Goal: Task Accomplishment & Management: Manage account settings

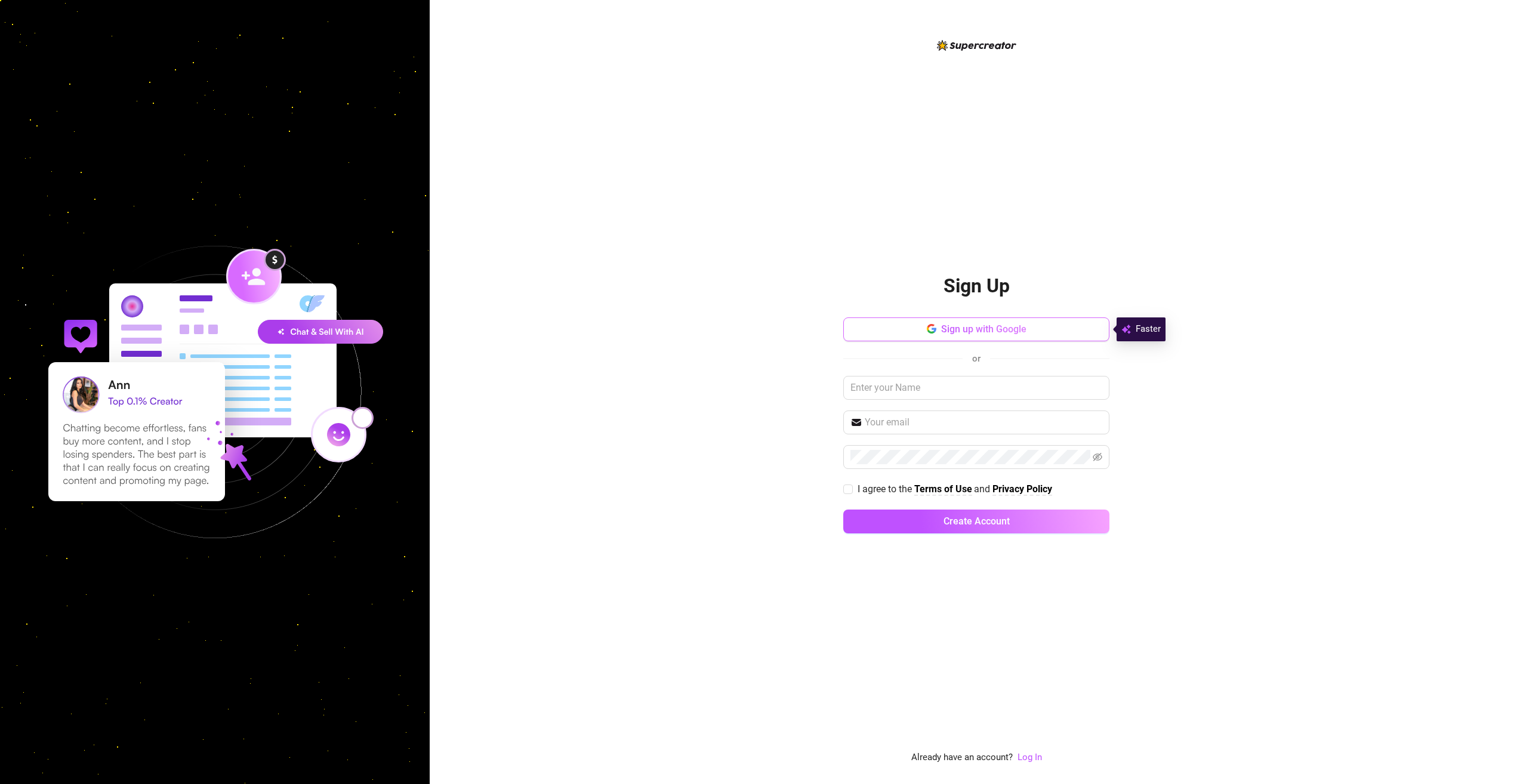
click at [1047, 324] on button "Sign up with Google" at bounding box center [976, 329] width 266 height 24
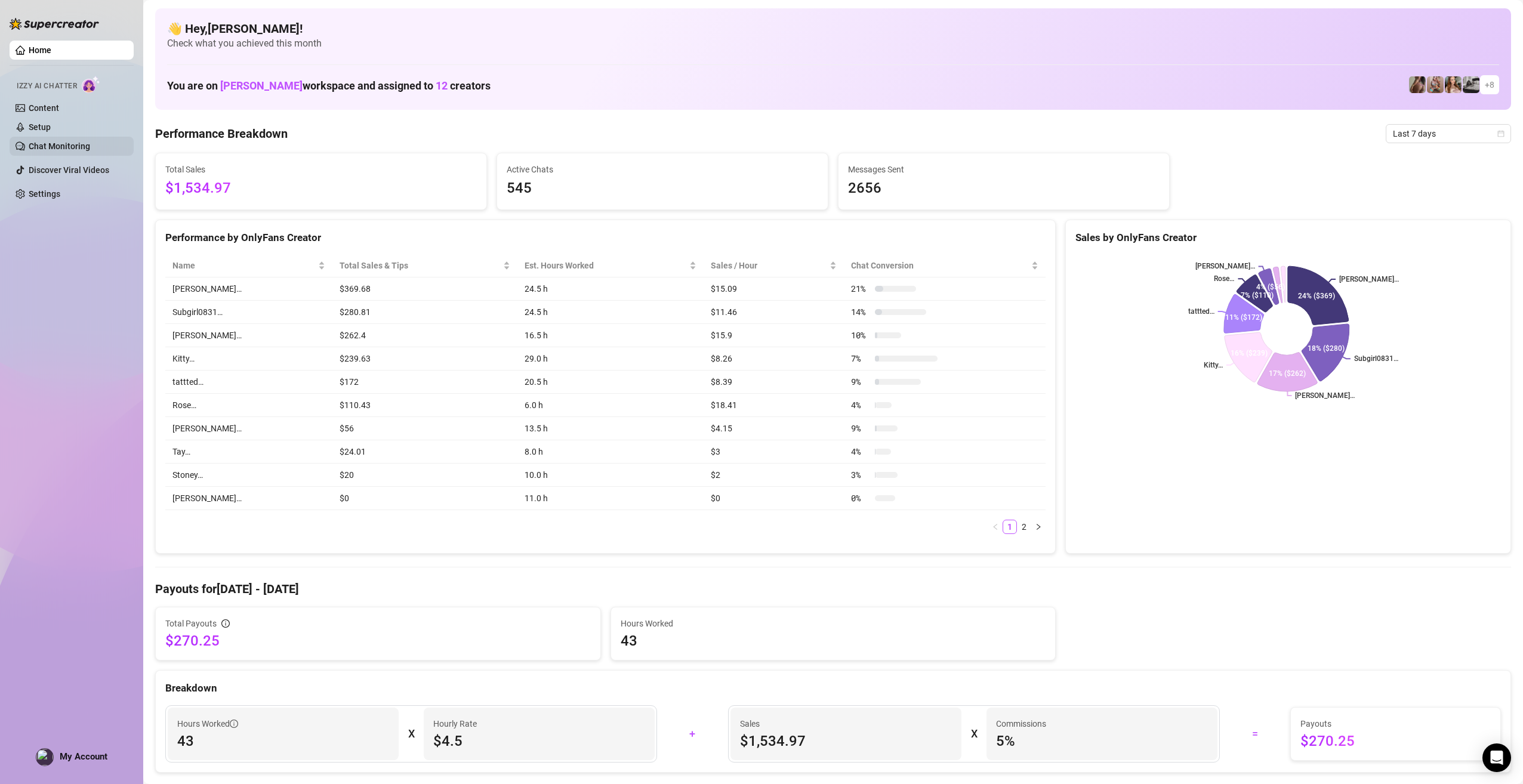
click at [54, 145] on link "Chat Monitoring" at bounding box center [59, 146] width 61 height 9
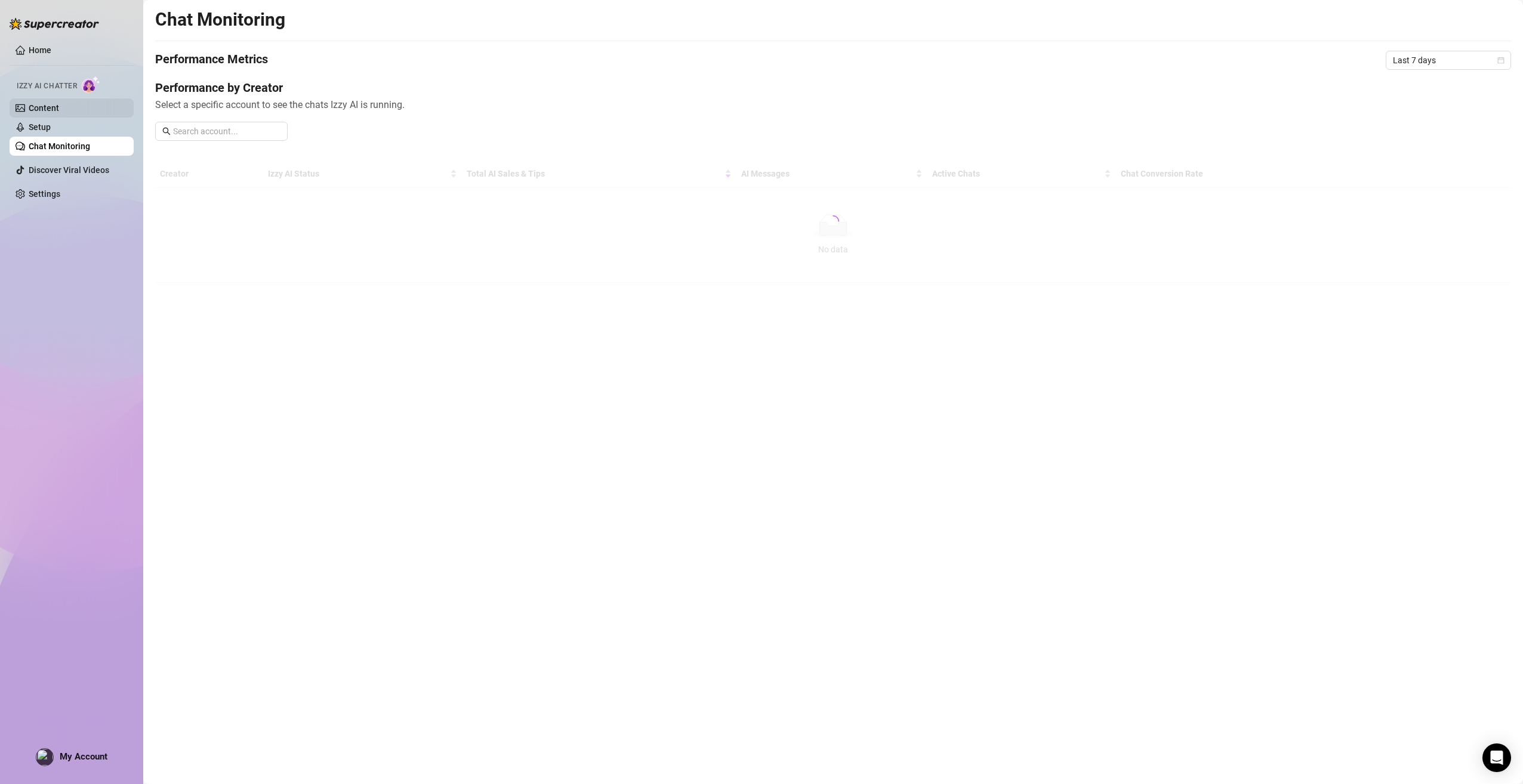
click at [59, 103] on link "Content" at bounding box center [44, 108] width 30 height 9
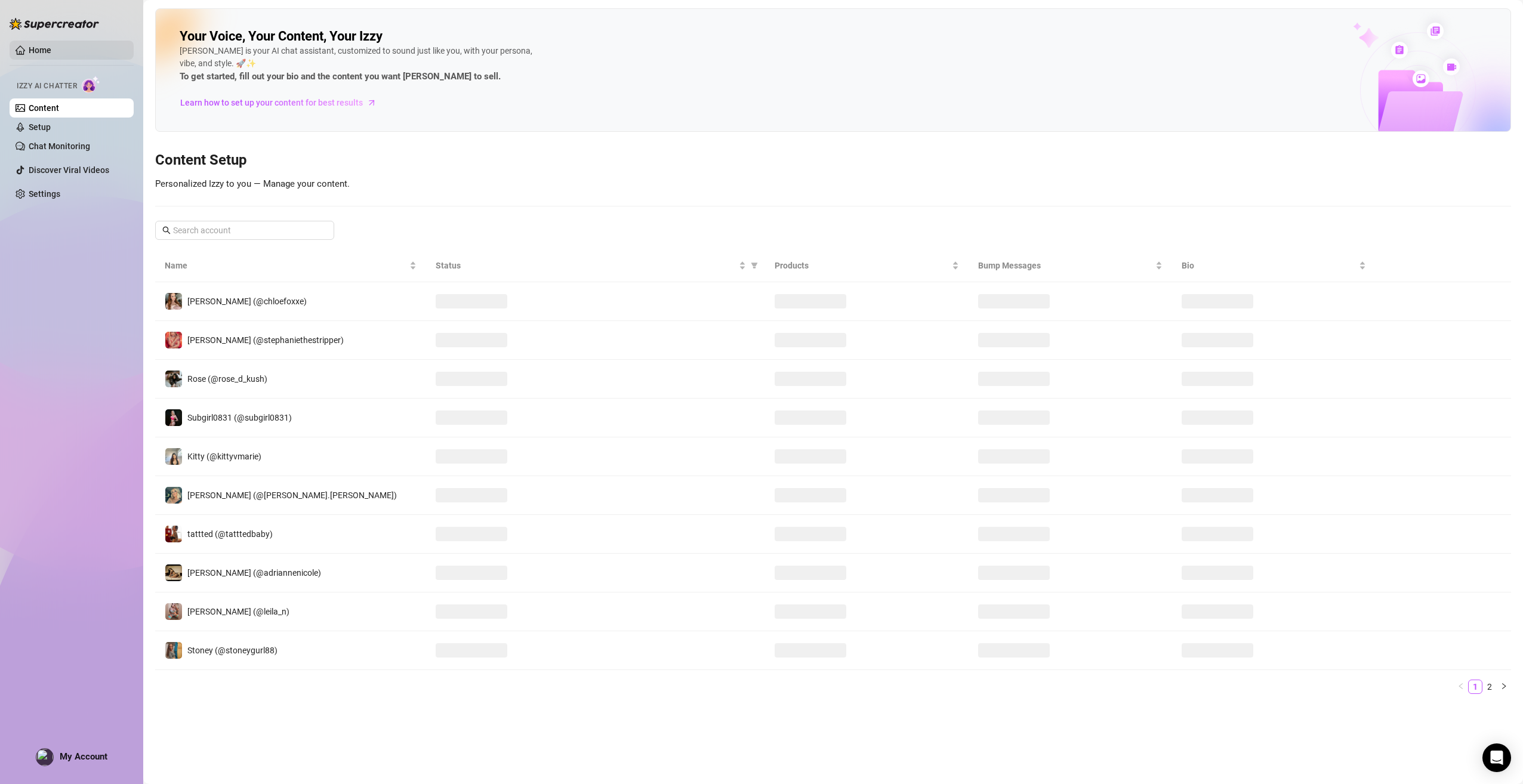
click at [51, 50] on link "Home" at bounding box center [40, 50] width 23 height 9
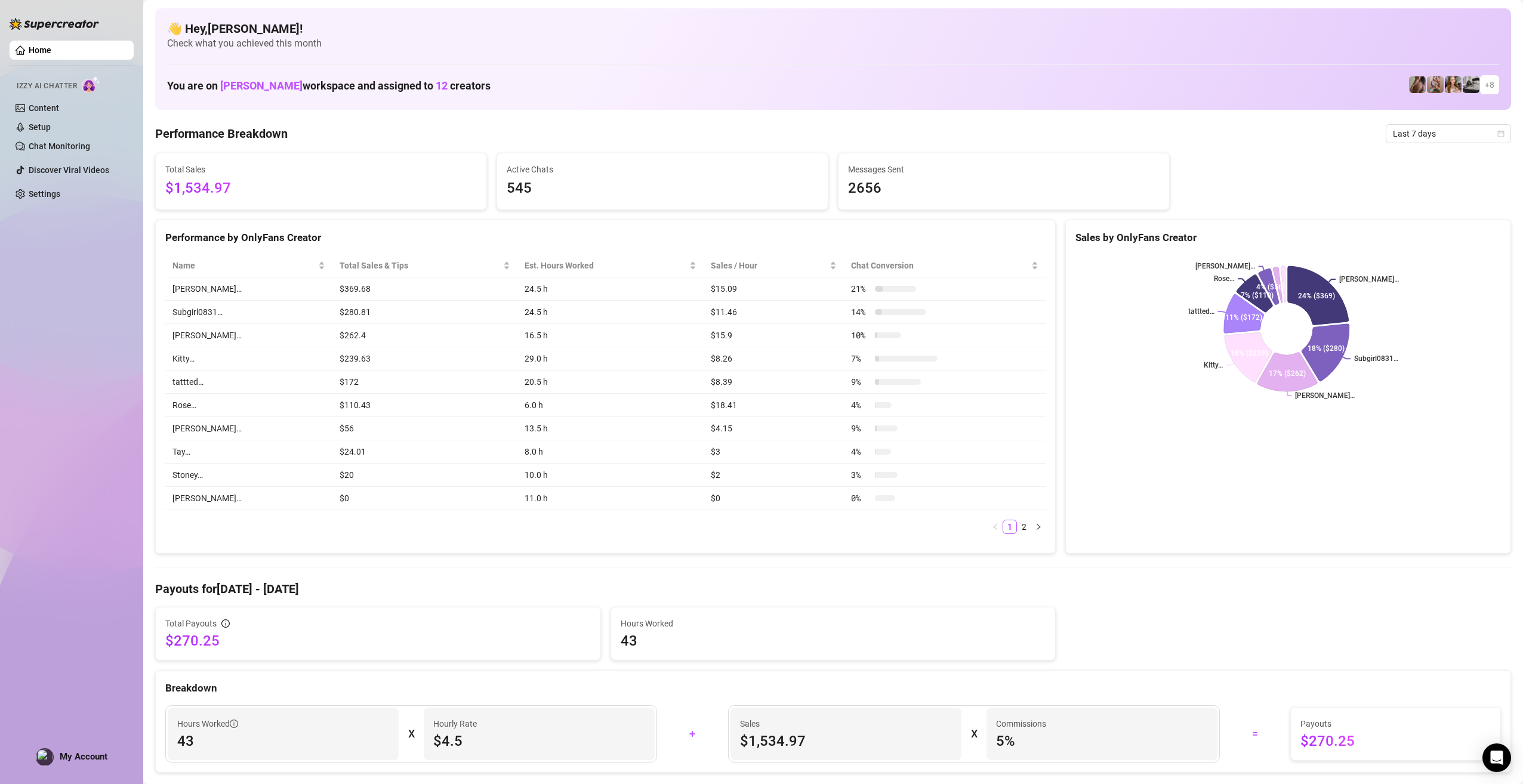
click at [108, 758] on div "Home Izzy AI Chatter Content Setup Chat Monitoring Discover Viral Videos Settin…" at bounding box center [71, 386] width 124 height 773
click at [50, 754] on img at bounding box center [44, 757] width 17 height 17
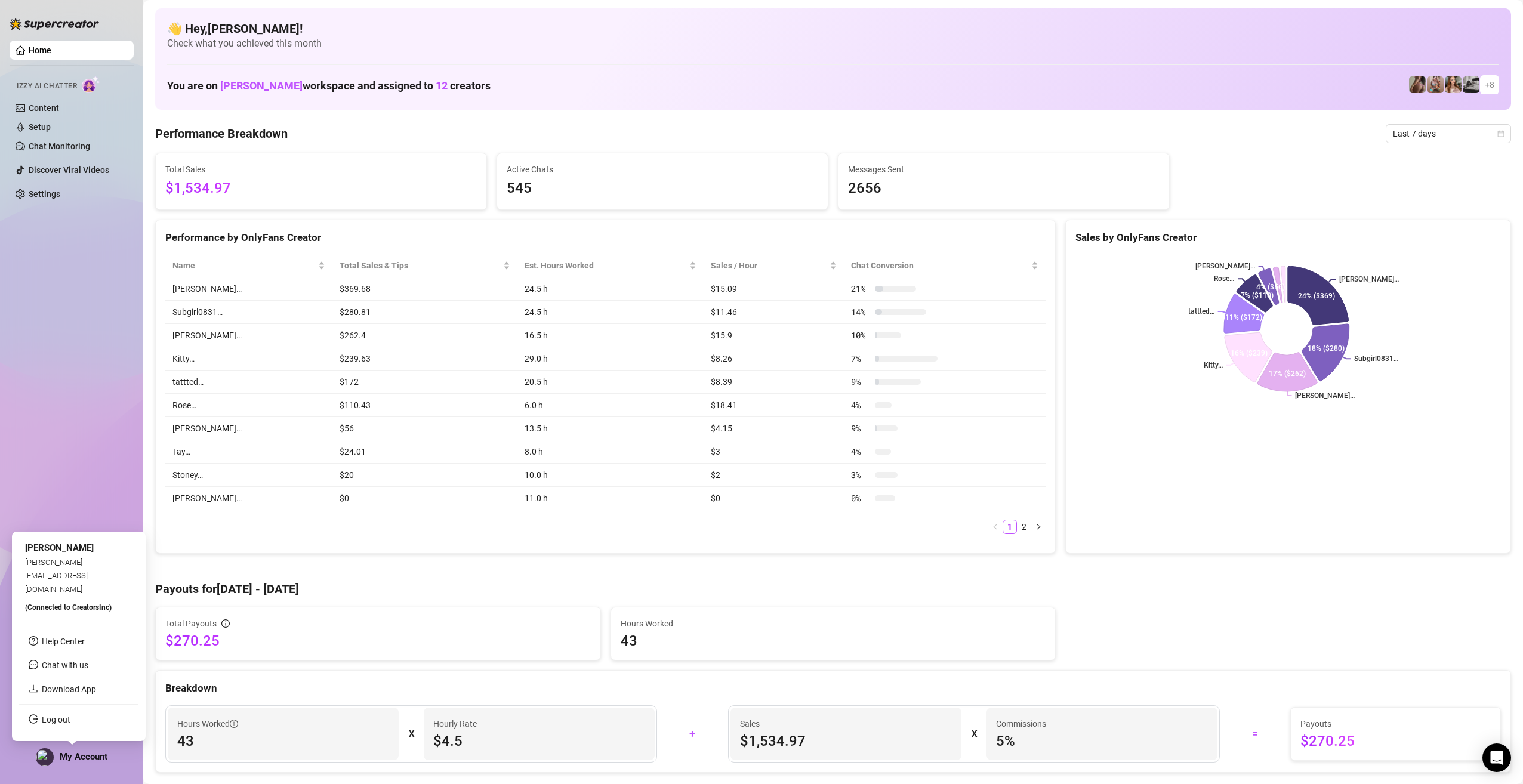
drag, startPoint x: 94, startPoint y: 669, endPoint x: 104, endPoint y: 538, distance: 131.4
click at [106, 540] on body "Home Izzy AI Chatter Content Setup Chat Monitoring Discover Viral Videos Settin…" at bounding box center [761, 392] width 1523 height 784
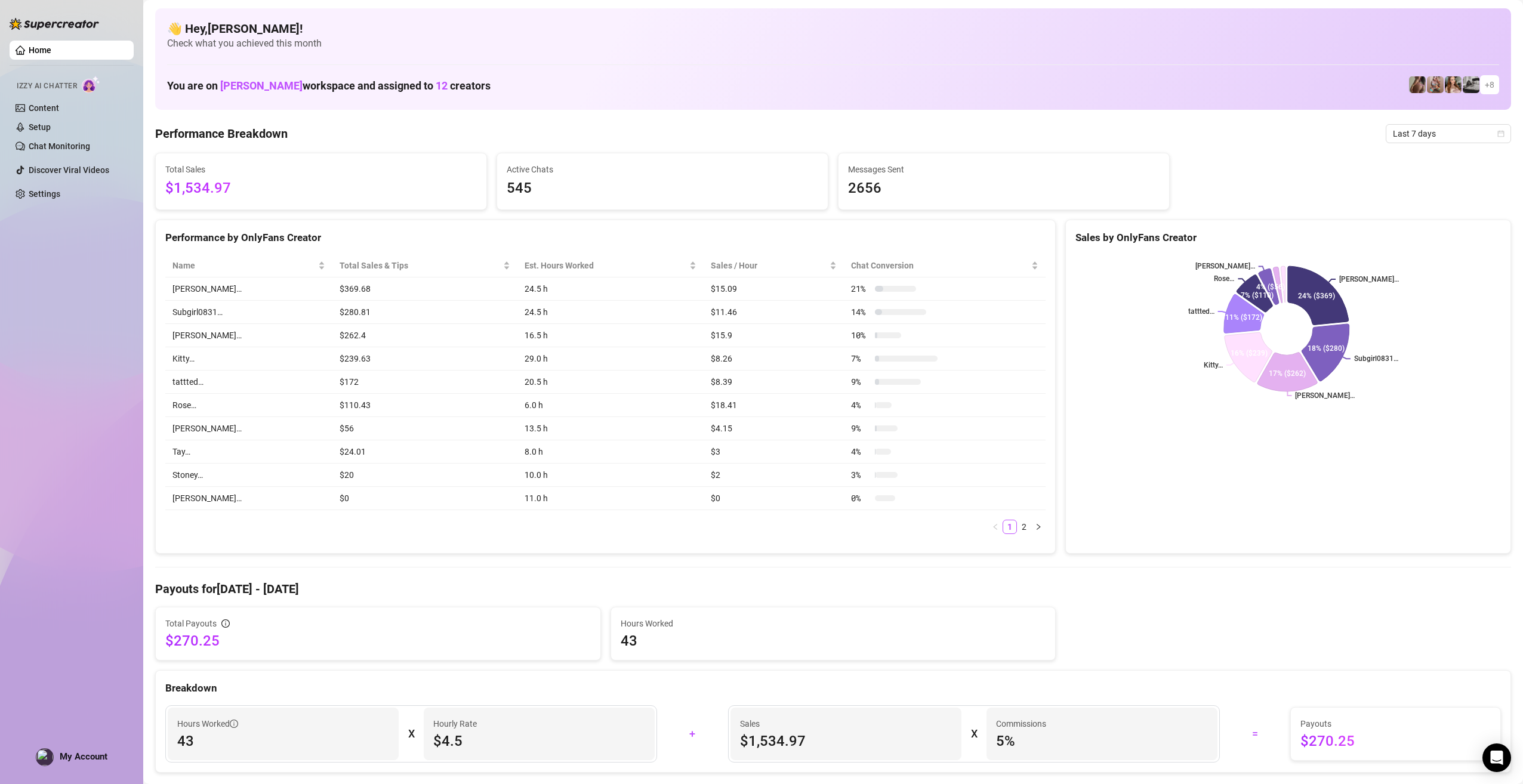
click at [92, 515] on div "Home Izzy AI Chatter Content Setup Chat Monitoring Discover Viral Videos Settin…" at bounding box center [71, 386] width 124 height 773
click at [1462, 84] on img at bounding box center [1471, 84] width 17 height 17
click at [435, 85] on span "12" at bounding box center [441, 85] width 12 height 13
click at [46, 125] on link "Setup" at bounding box center [40, 127] width 22 height 9
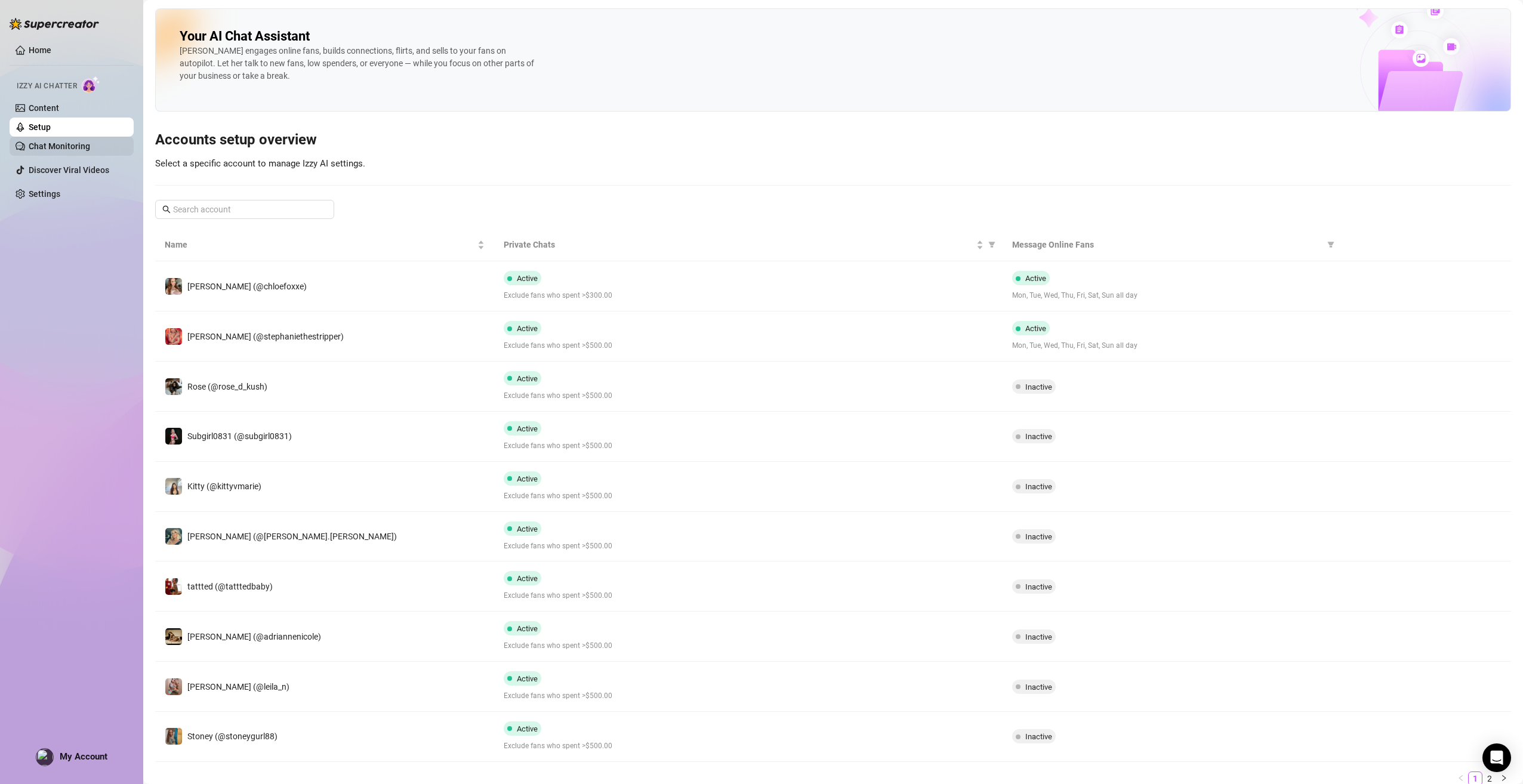
click at [59, 150] on link "Chat Monitoring" at bounding box center [59, 146] width 61 height 9
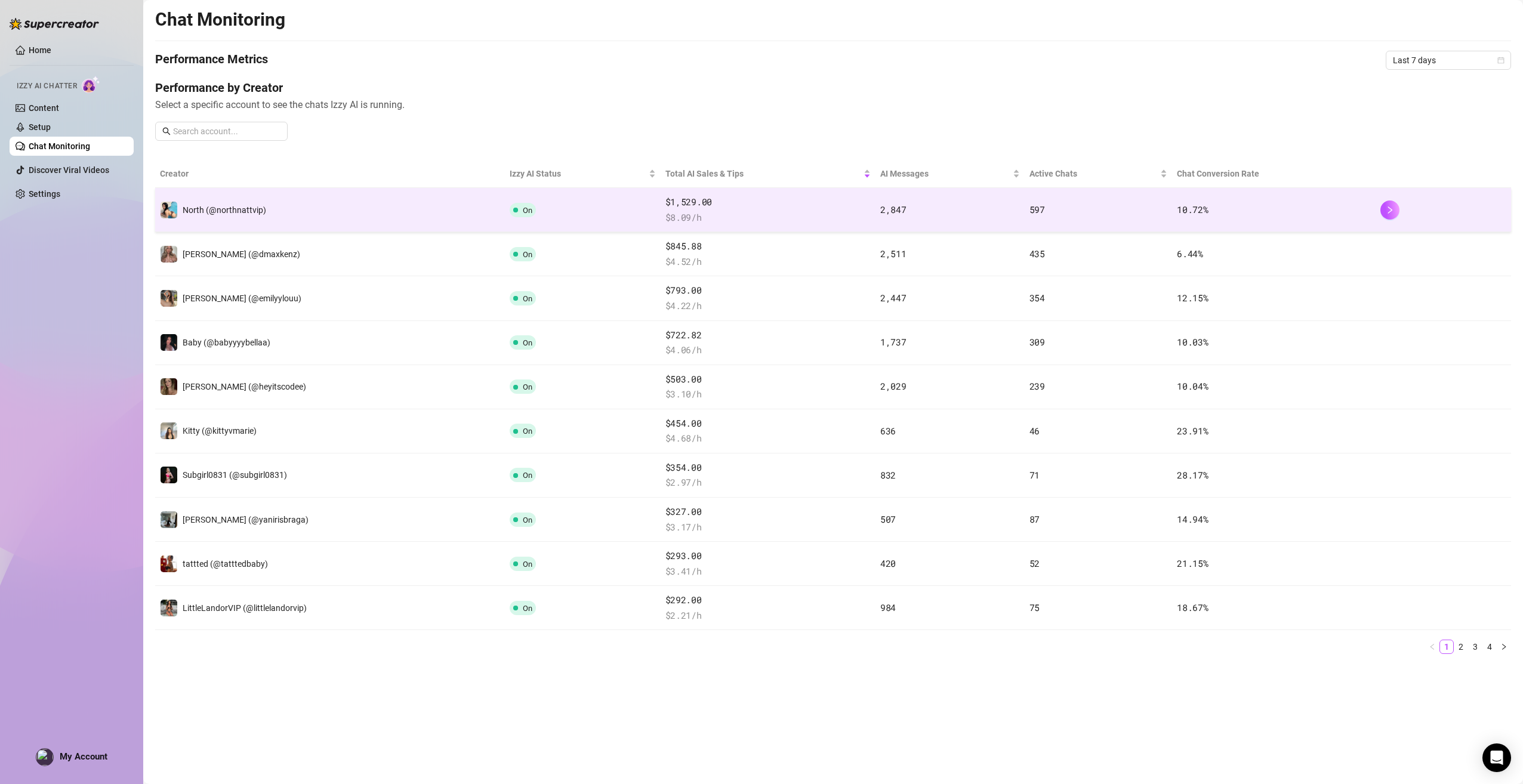
click at [209, 213] on span "North (@northnattvip)" at bounding box center [224, 210] width 83 height 9
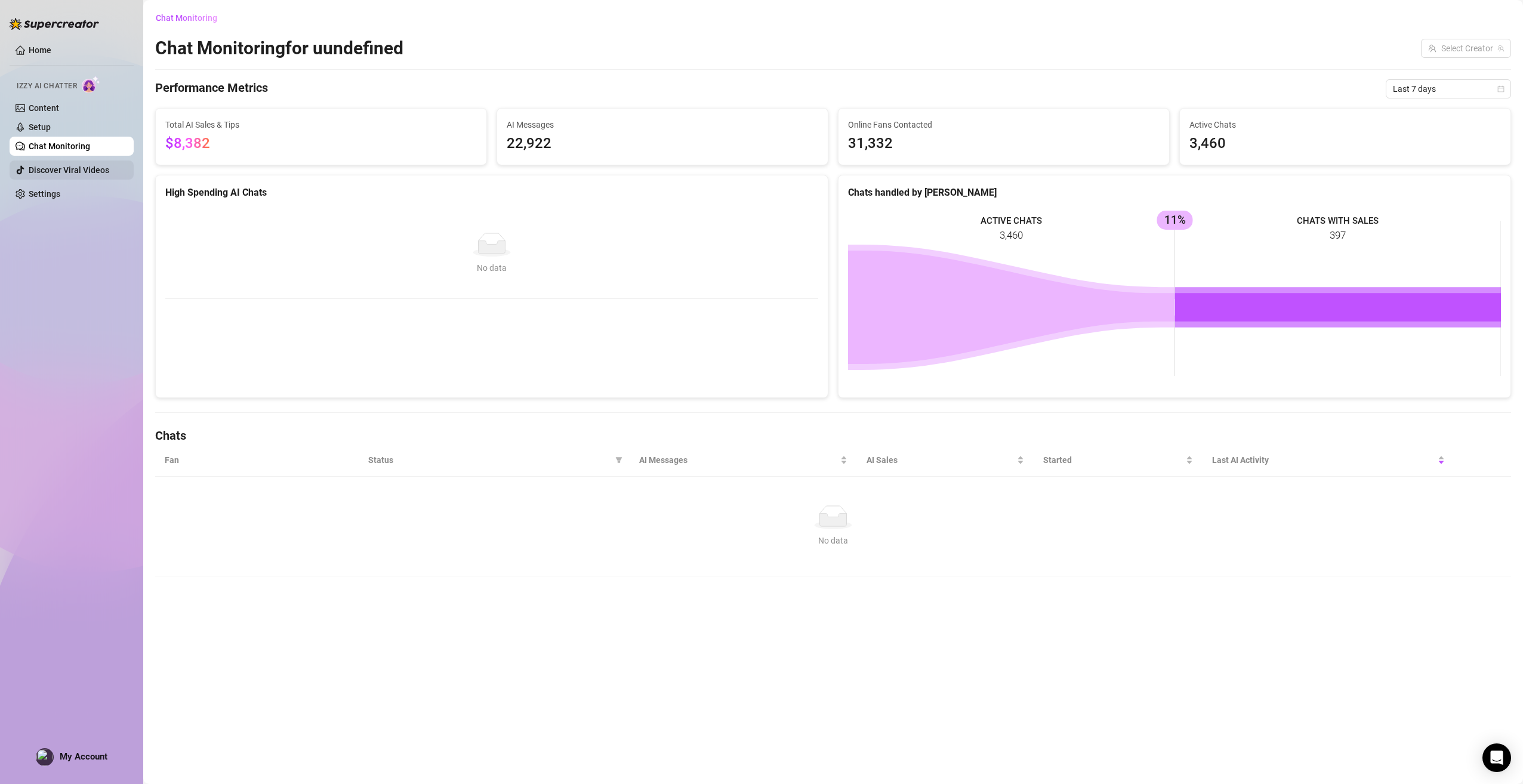
click at [65, 174] on link "Discover Viral Videos" at bounding box center [69, 170] width 81 height 9
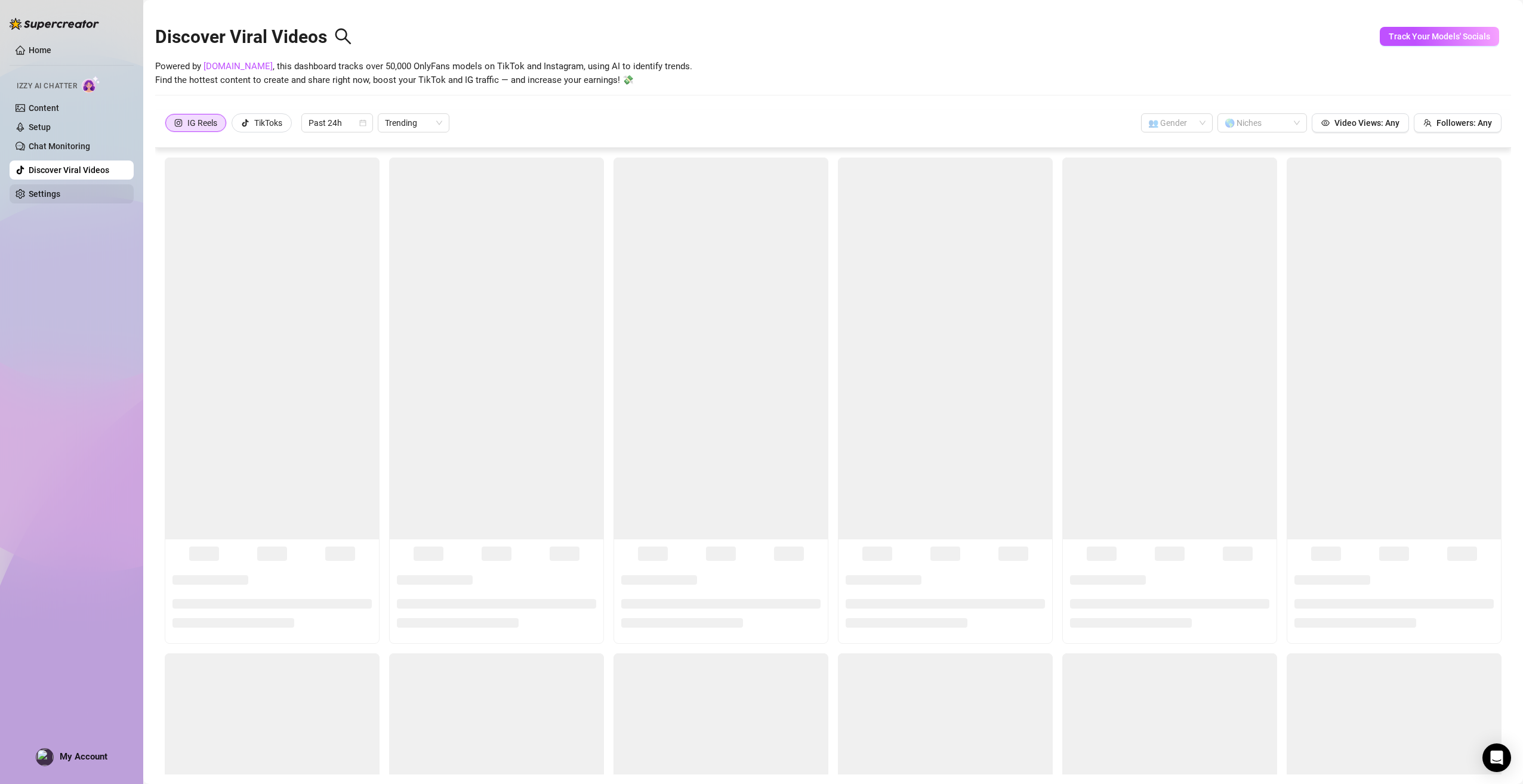
click at [61, 189] on link "Settings" at bounding box center [44, 194] width 32 height 9
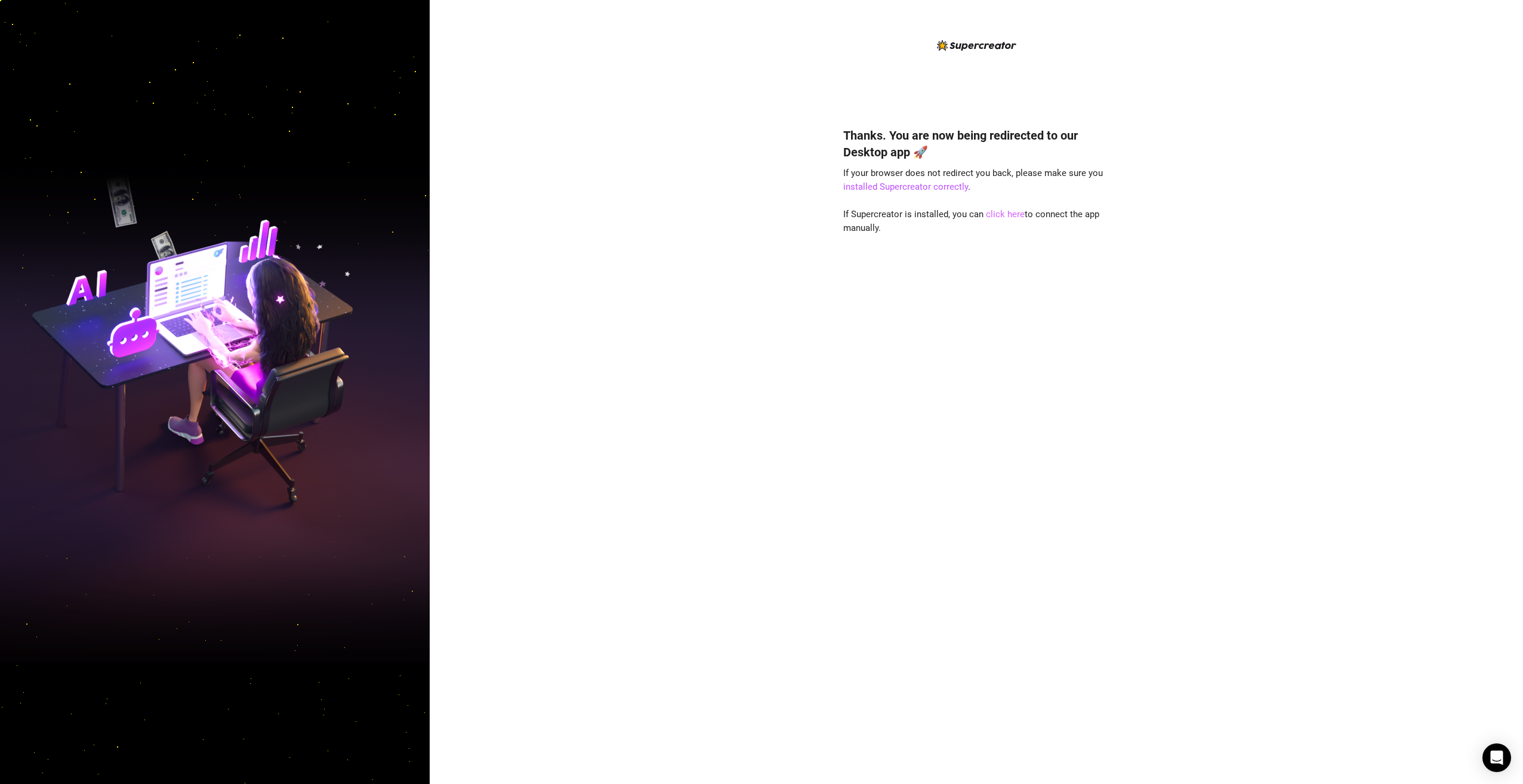
click at [996, 213] on link "click here" at bounding box center [1005, 214] width 39 height 11
click at [1008, 215] on link "click here" at bounding box center [1005, 214] width 39 height 11
click at [938, 180] on div "Thanks. You are now being redirected to our Desktop app 🚀 If your browser does …" at bounding box center [976, 438] width 266 height 654
click at [937, 190] on link "installed Supercreator correctly" at bounding box center [905, 187] width 125 height 11
click at [1006, 213] on link "click here" at bounding box center [1005, 214] width 39 height 11
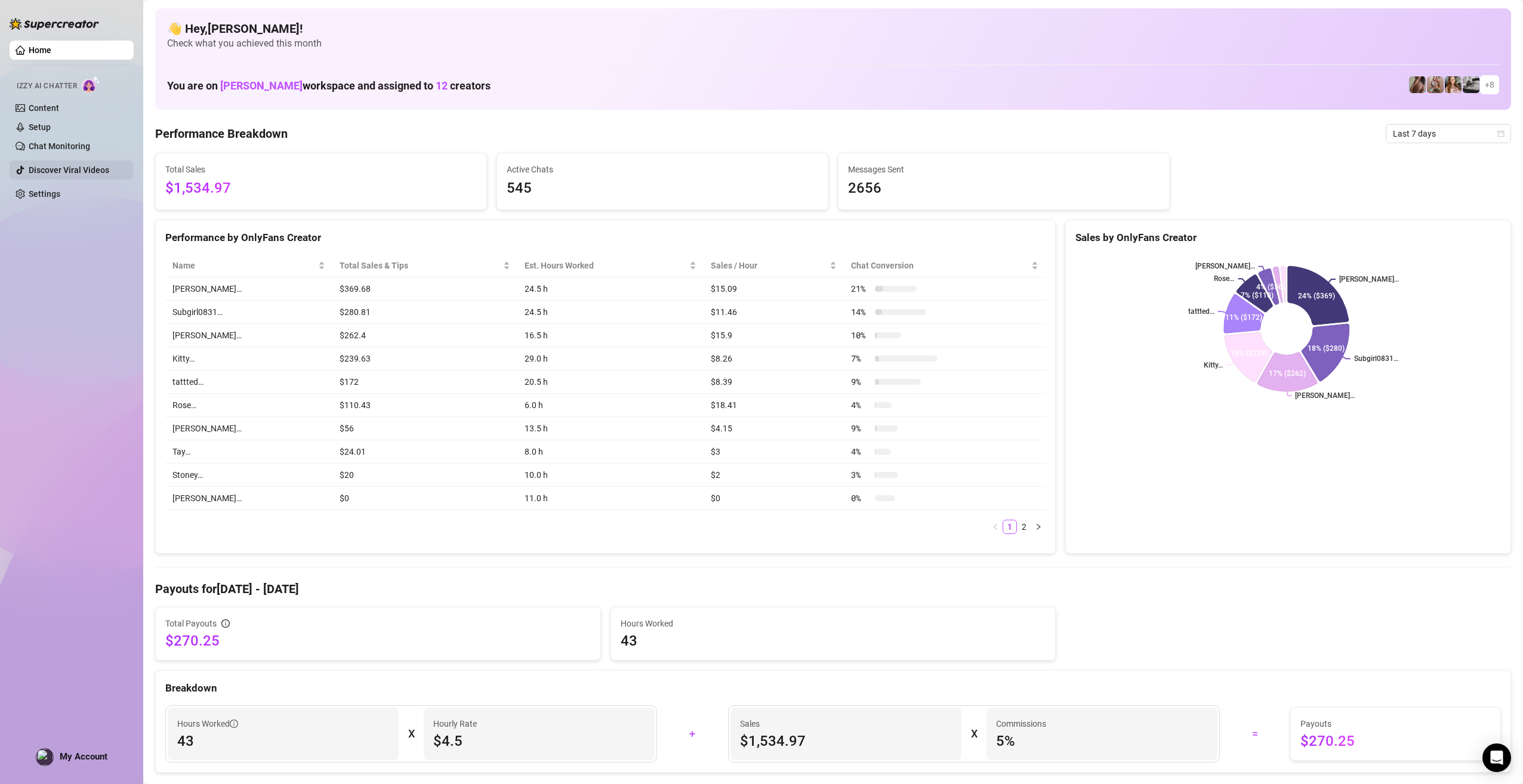
click at [66, 170] on link "Discover Viral Videos" at bounding box center [69, 170] width 81 height 9
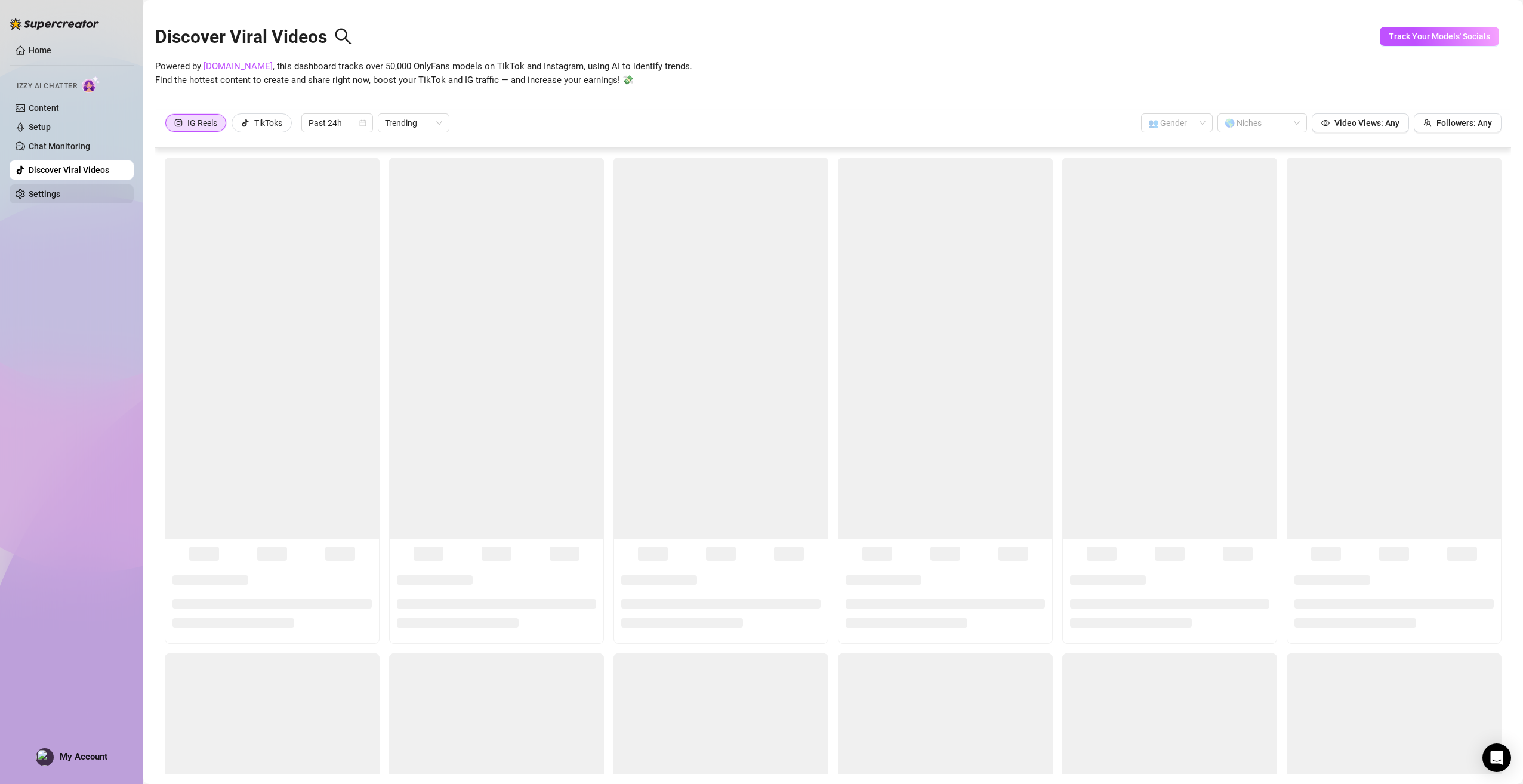
click at [61, 198] on link "Settings" at bounding box center [44, 194] width 32 height 9
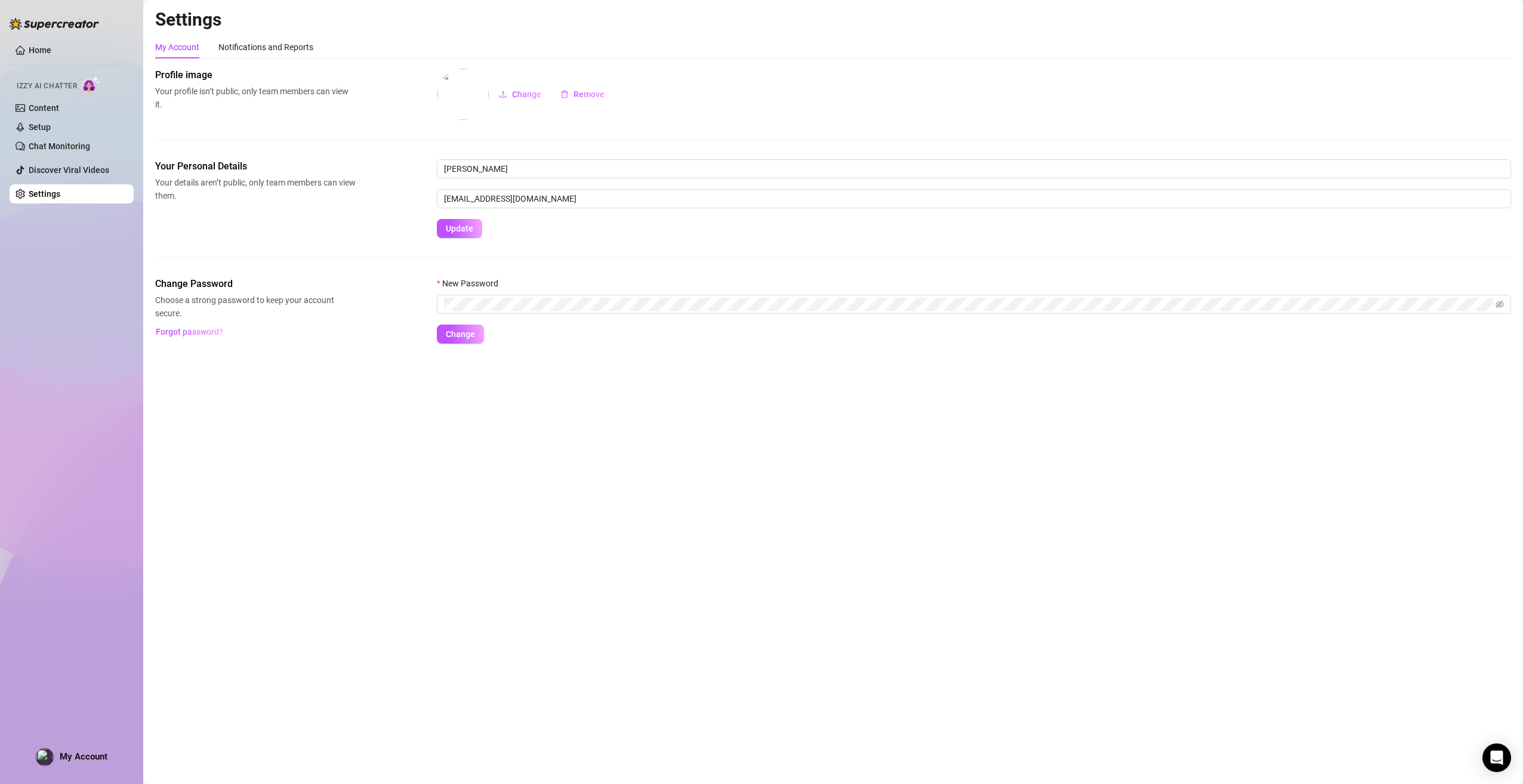
click at [92, 83] on img at bounding box center [90, 85] width 18 height 17
click at [57, 38] on ul "Home Izzy AI Chatter Content Setup Chat Monitoring Discover Viral Videos Settin…" at bounding box center [71, 122] width 124 height 172
click at [34, 48] on link "Home" at bounding box center [40, 50] width 23 height 9
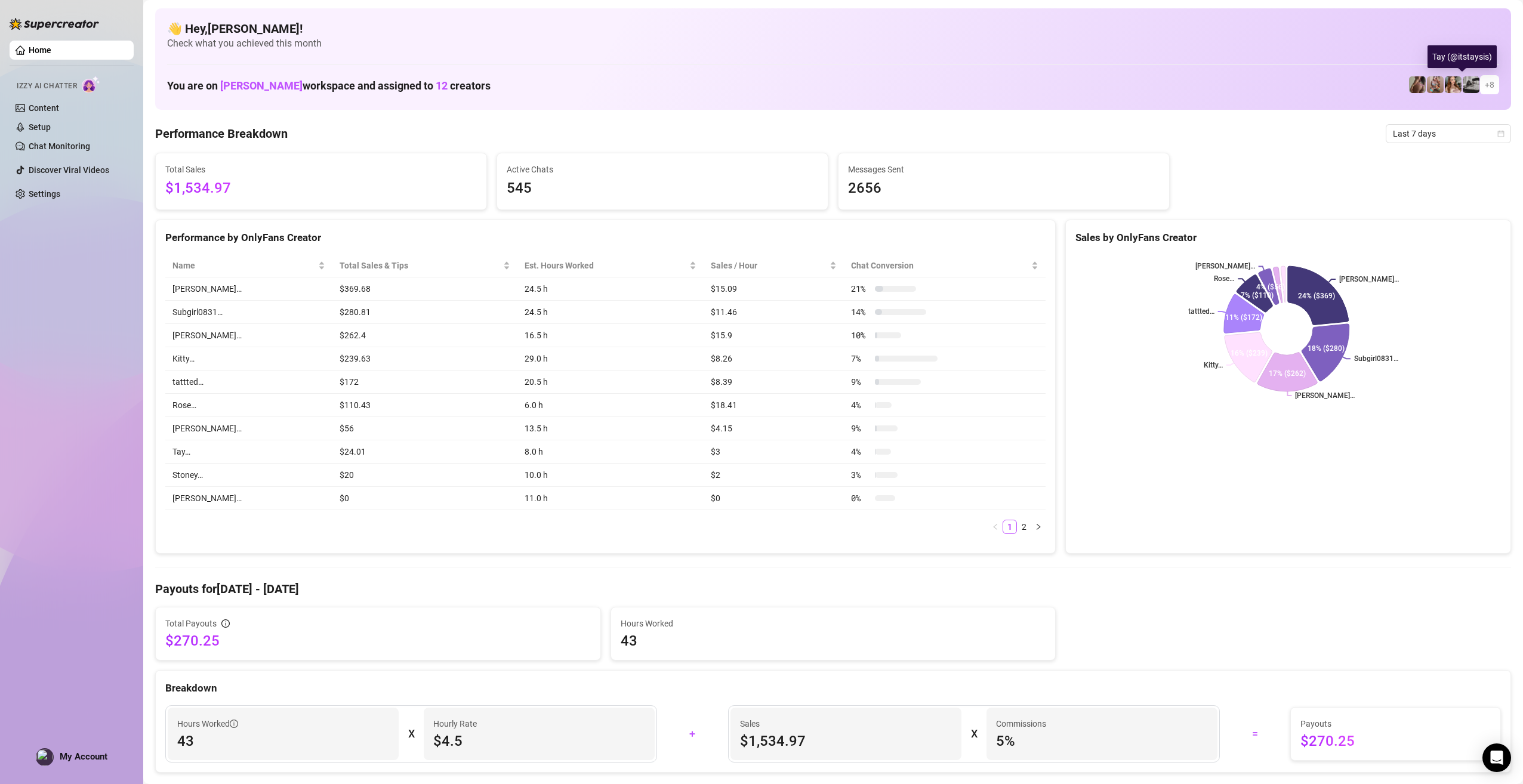
click at [1463, 89] on img at bounding box center [1471, 84] width 17 height 17
click at [1434, 86] on img at bounding box center [1435, 84] width 17 height 17
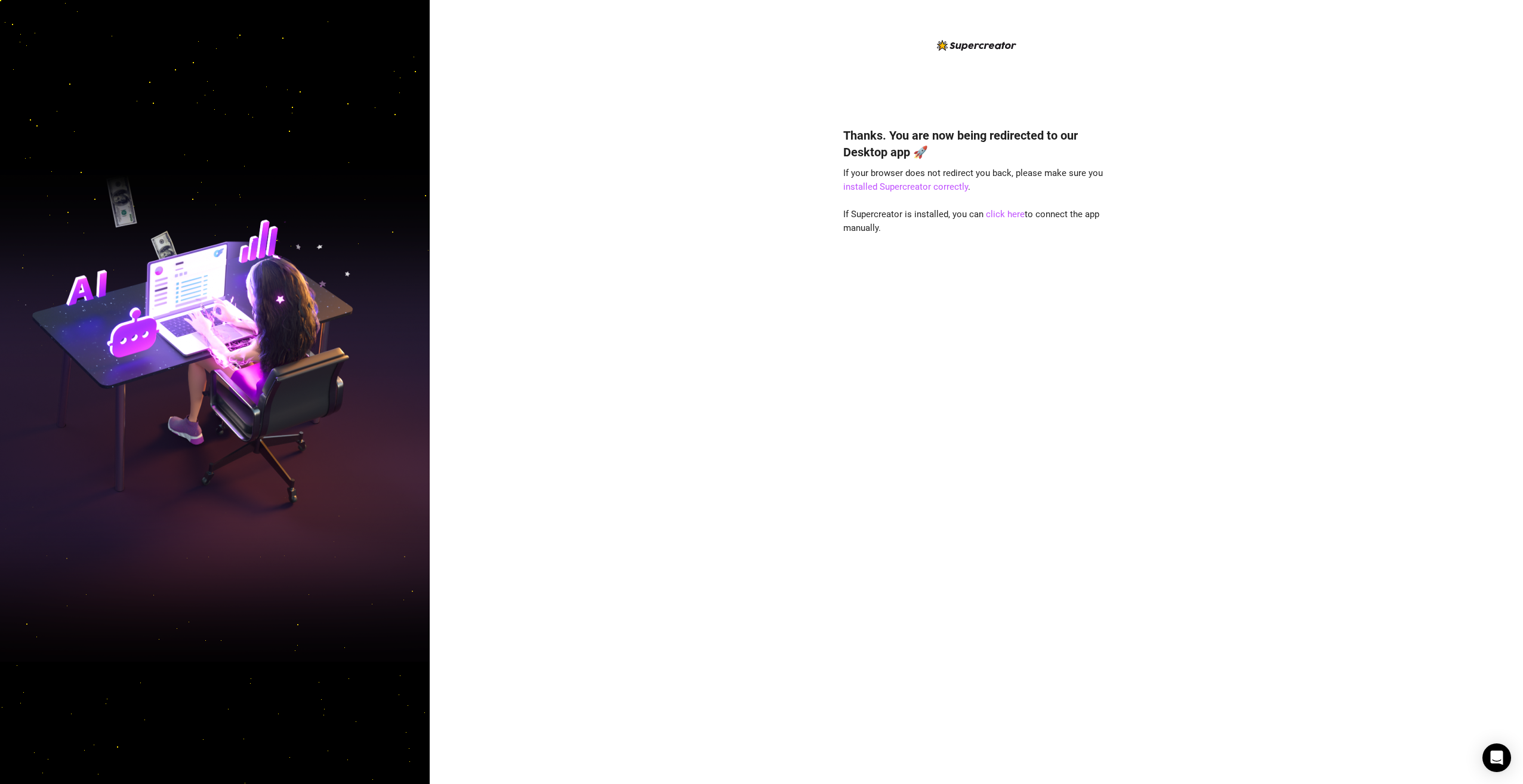
click at [425, 447] on img at bounding box center [215, 392] width 429 height 539
click at [1005, 218] on link "click here" at bounding box center [1005, 214] width 39 height 11
click at [1010, 219] on link "click here" at bounding box center [1005, 214] width 39 height 11
click at [1005, 212] on link "click here" at bounding box center [1005, 214] width 39 height 11
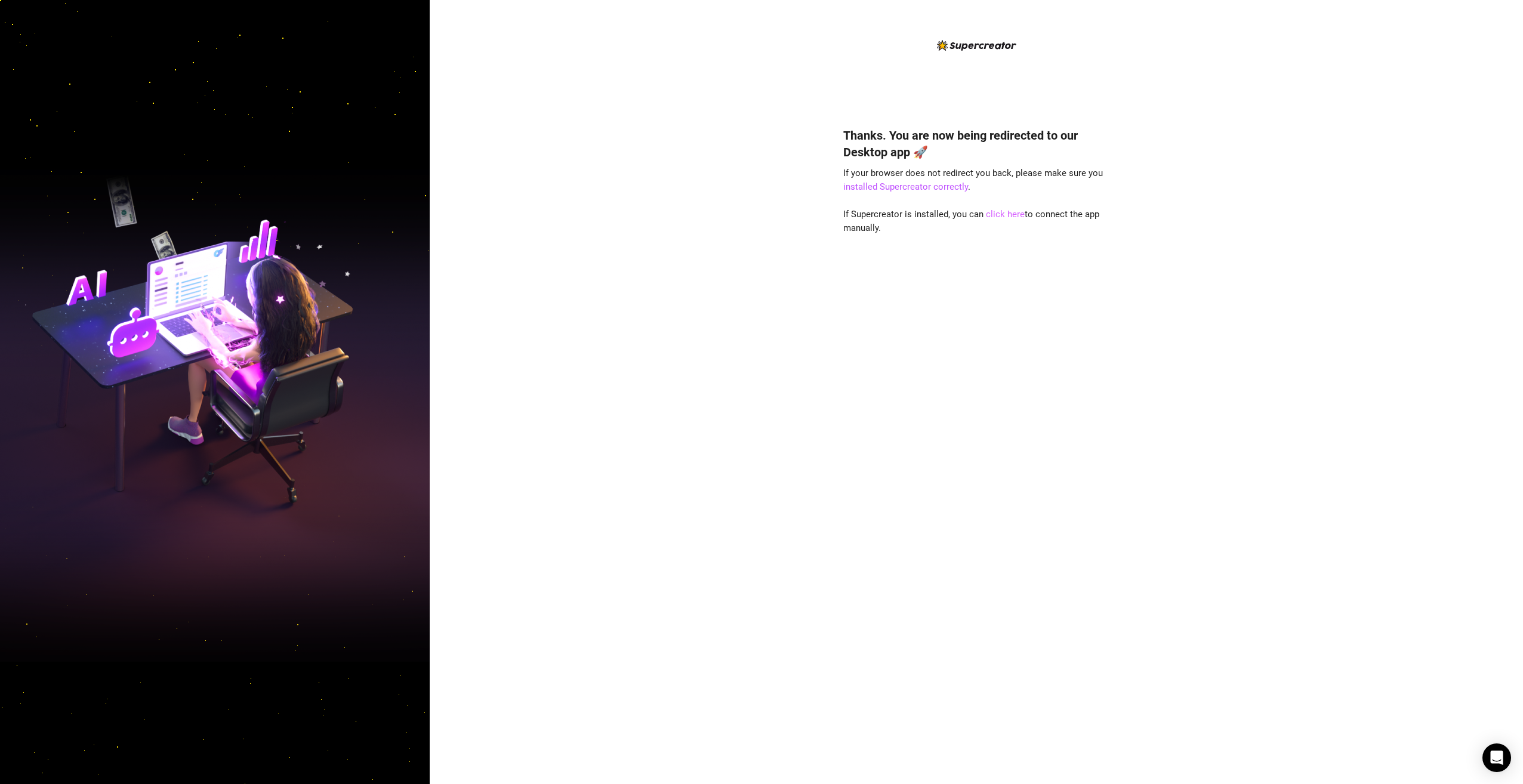
click at [996, 215] on link "click here" at bounding box center [1005, 214] width 39 height 11
click at [1005, 209] on link "click here" at bounding box center [1005, 214] width 39 height 11
click at [1009, 213] on link "click here" at bounding box center [1005, 214] width 39 height 11
click at [1055, 674] on div "Thanks. You are now being redirected to our Desktop app 🚀 If your browser does …" at bounding box center [976, 438] width 266 height 654
click at [1195, 631] on div "Thanks. You are now being redirected to our Desktop app 🚀 If your browser does …" at bounding box center [976, 392] width 1093 height 784
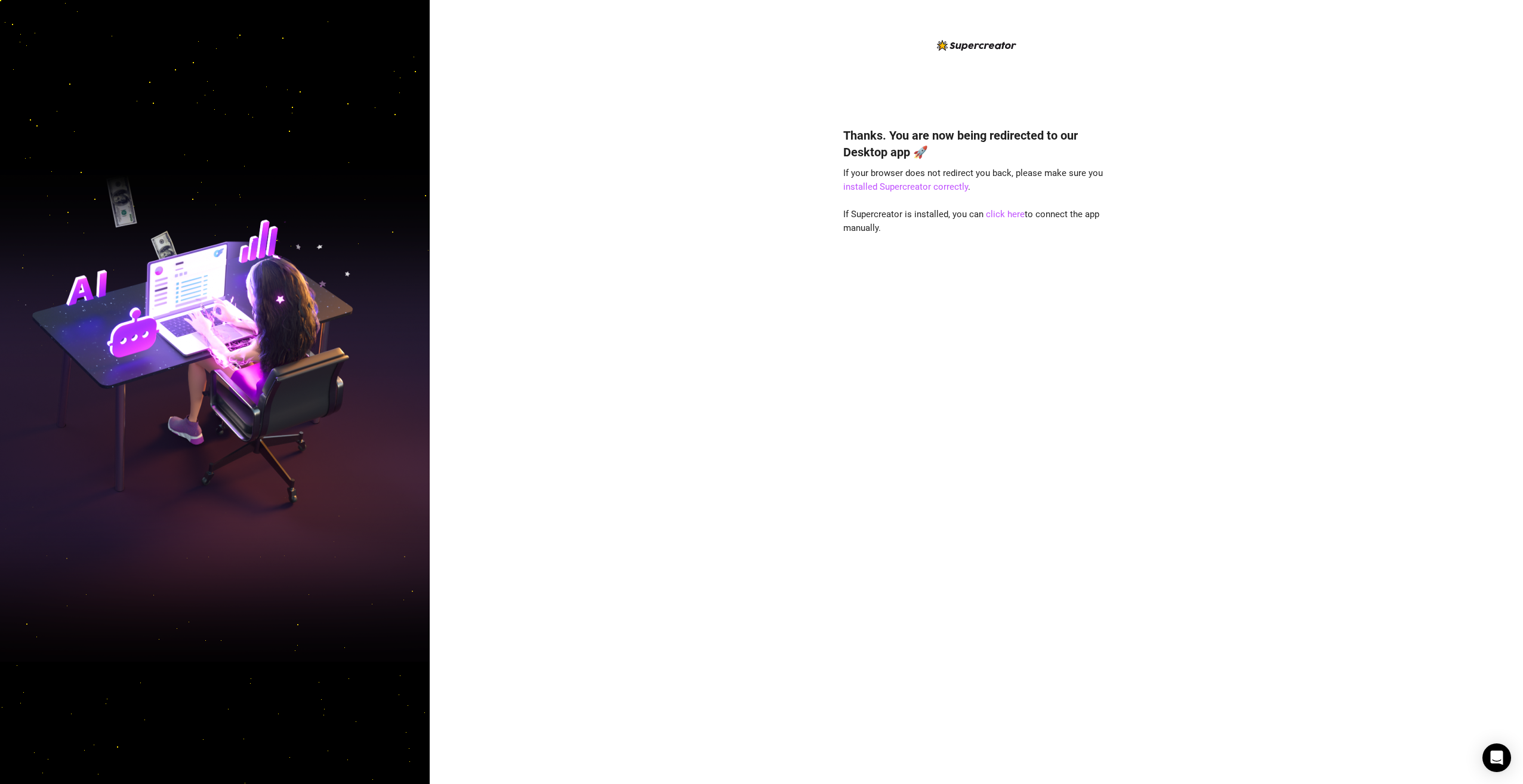
click at [1141, 430] on div "Thanks. You are now being redirected to our Desktop app 🚀 If your browser does …" at bounding box center [976, 392] width 1093 height 784
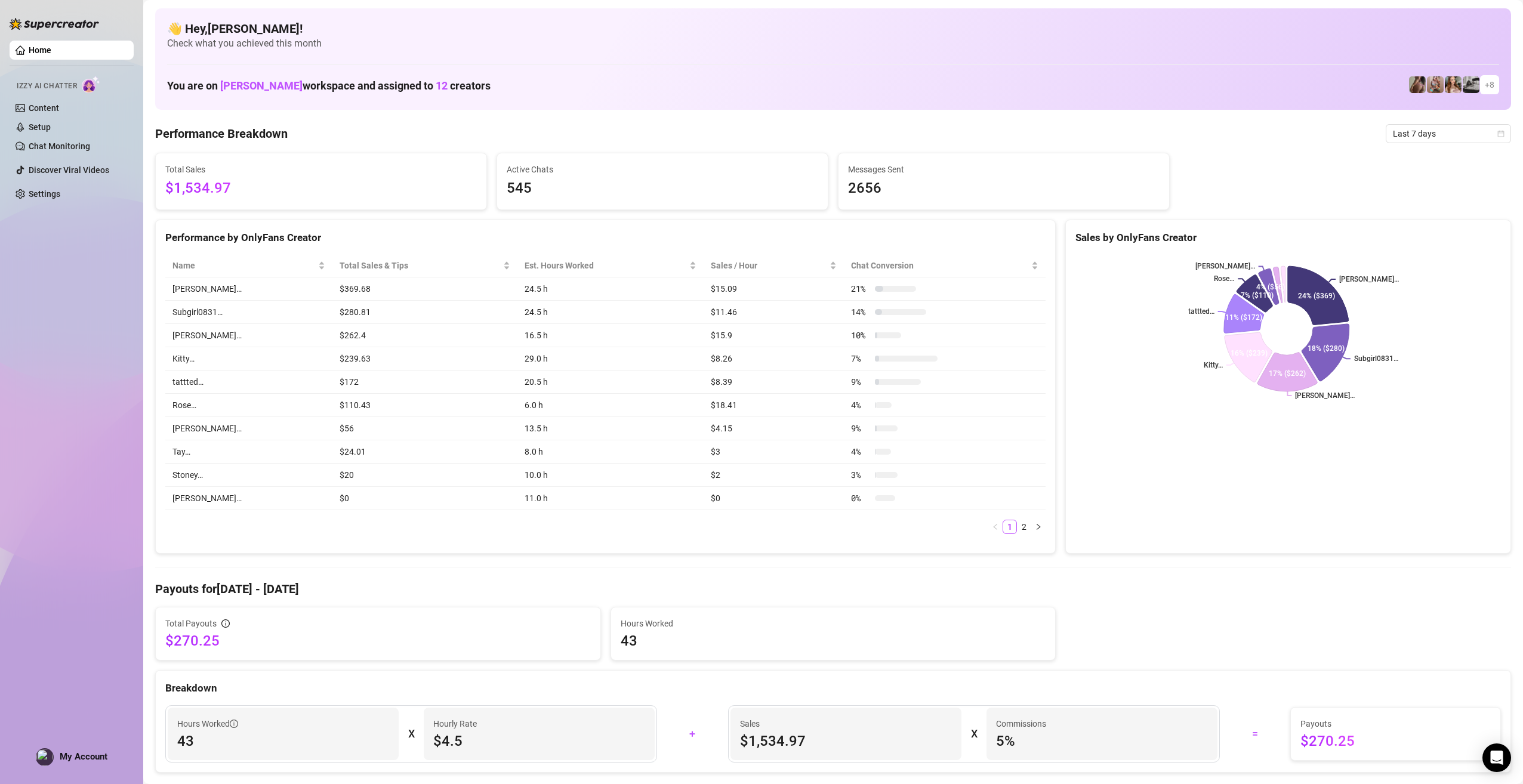
click at [1472, 24] on h4 "👋 Hey, [PERSON_NAME] !" at bounding box center [833, 28] width 1332 height 17
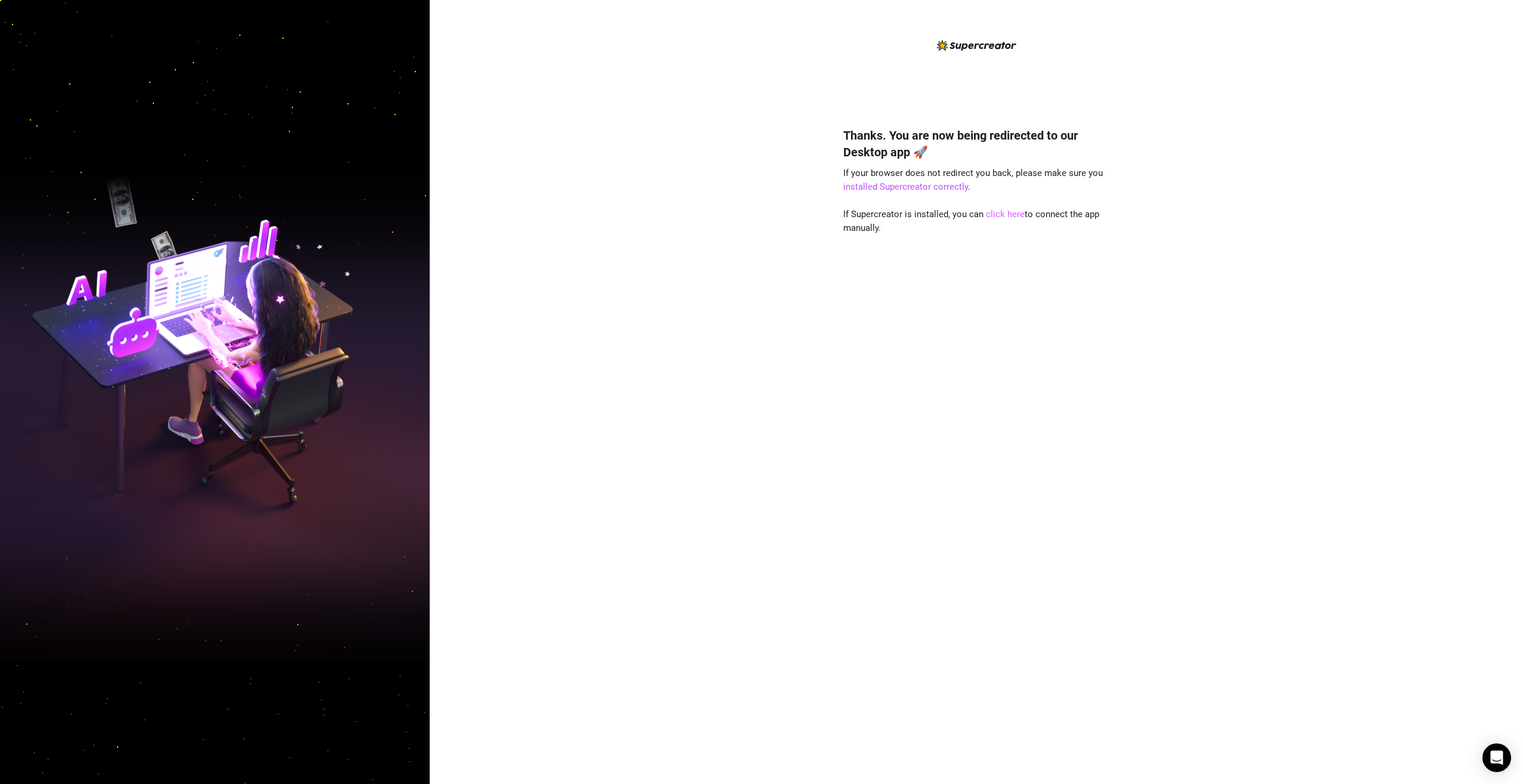
click at [1014, 215] on link "click here" at bounding box center [1005, 214] width 39 height 11
click at [1014, 213] on link "click here" at bounding box center [1005, 214] width 39 height 11
click at [882, 706] on div "Thanks. You are now being redirected to our Desktop app 🚀 If your browser does …" at bounding box center [976, 438] width 266 height 654
click at [995, 214] on link "click here" at bounding box center [1005, 214] width 39 height 11
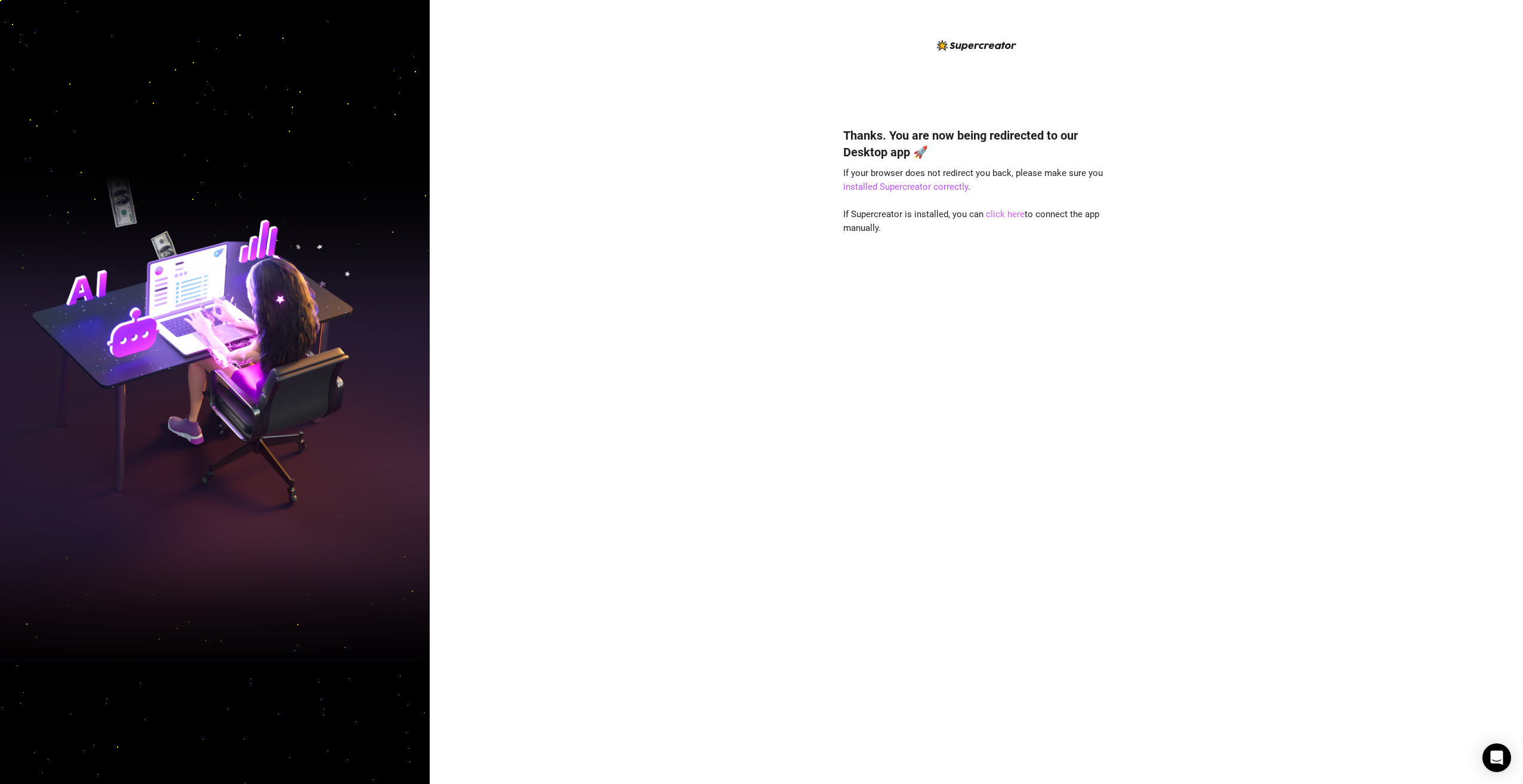
click at [1010, 213] on link "click here" at bounding box center [1005, 214] width 39 height 11
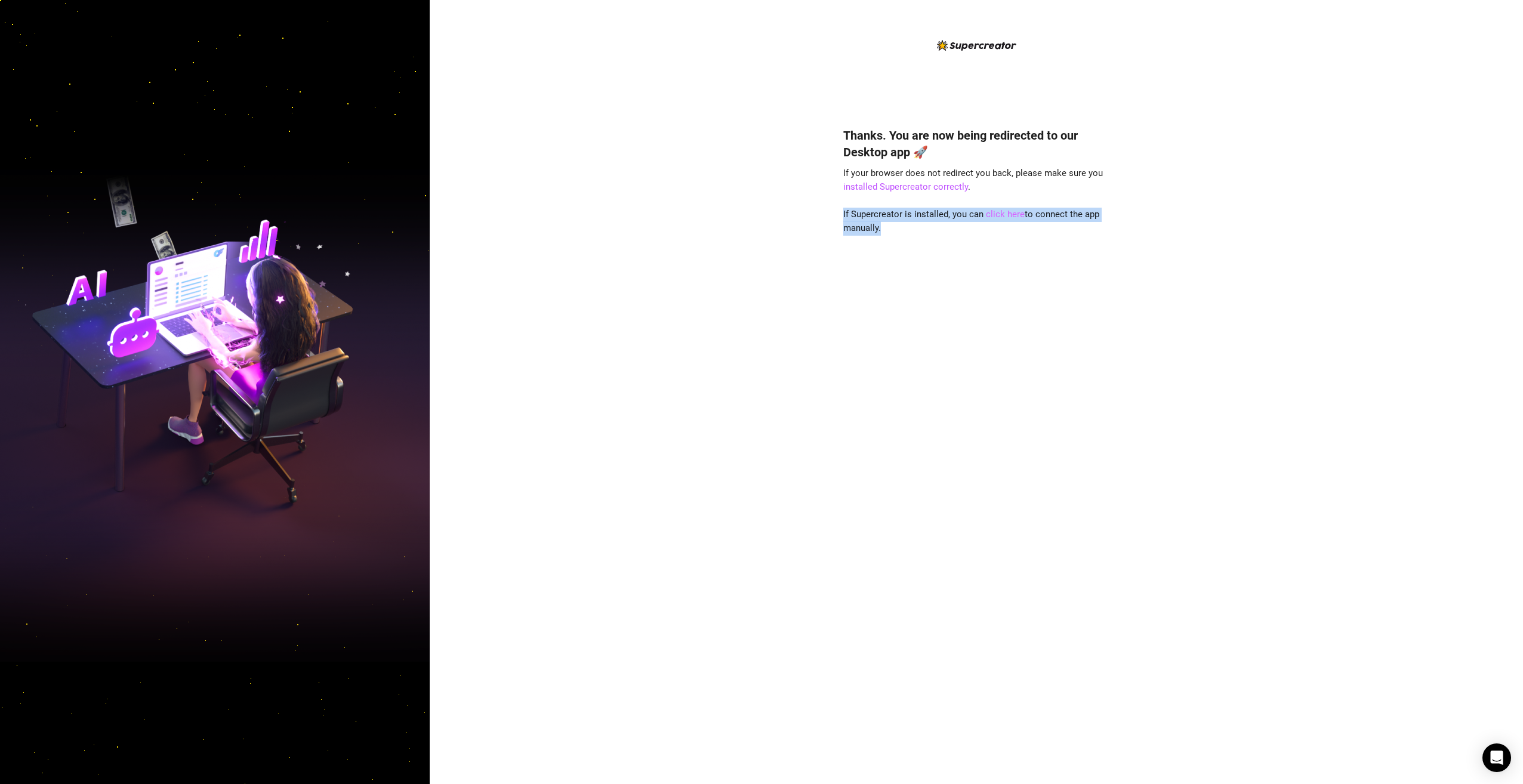
click at [1010, 213] on link "click here" at bounding box center [1005, 214] width 39 height 11
drag, startPoint x: 1010, startPoint y: 213, endPoint x: 1001, endPoint y: 214, distance: 9.1
click at [1001, 214] on link "click here" at bounding box center [1005, 214] width 39 height 11
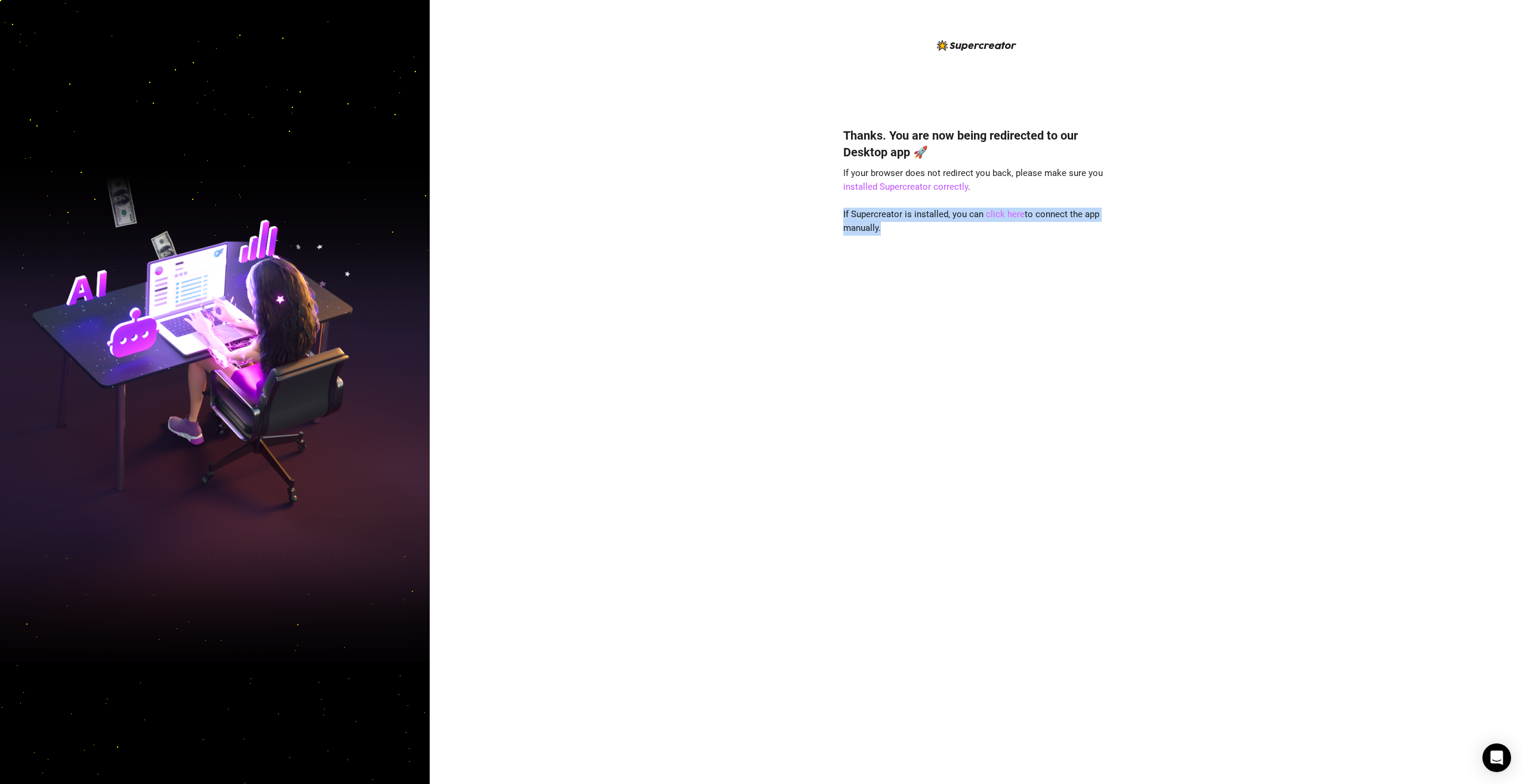
click at [989, 211] on link "click here" at bounding box center [1005, 214] width 39 height 11
click at [1012, 211] on link "click here" at bounding box center [1005, 214] width 39 height 11
click at [1485, 758] on div "Open Intercom Messenger" at bounding box center [1497, 758] width 32 height 32
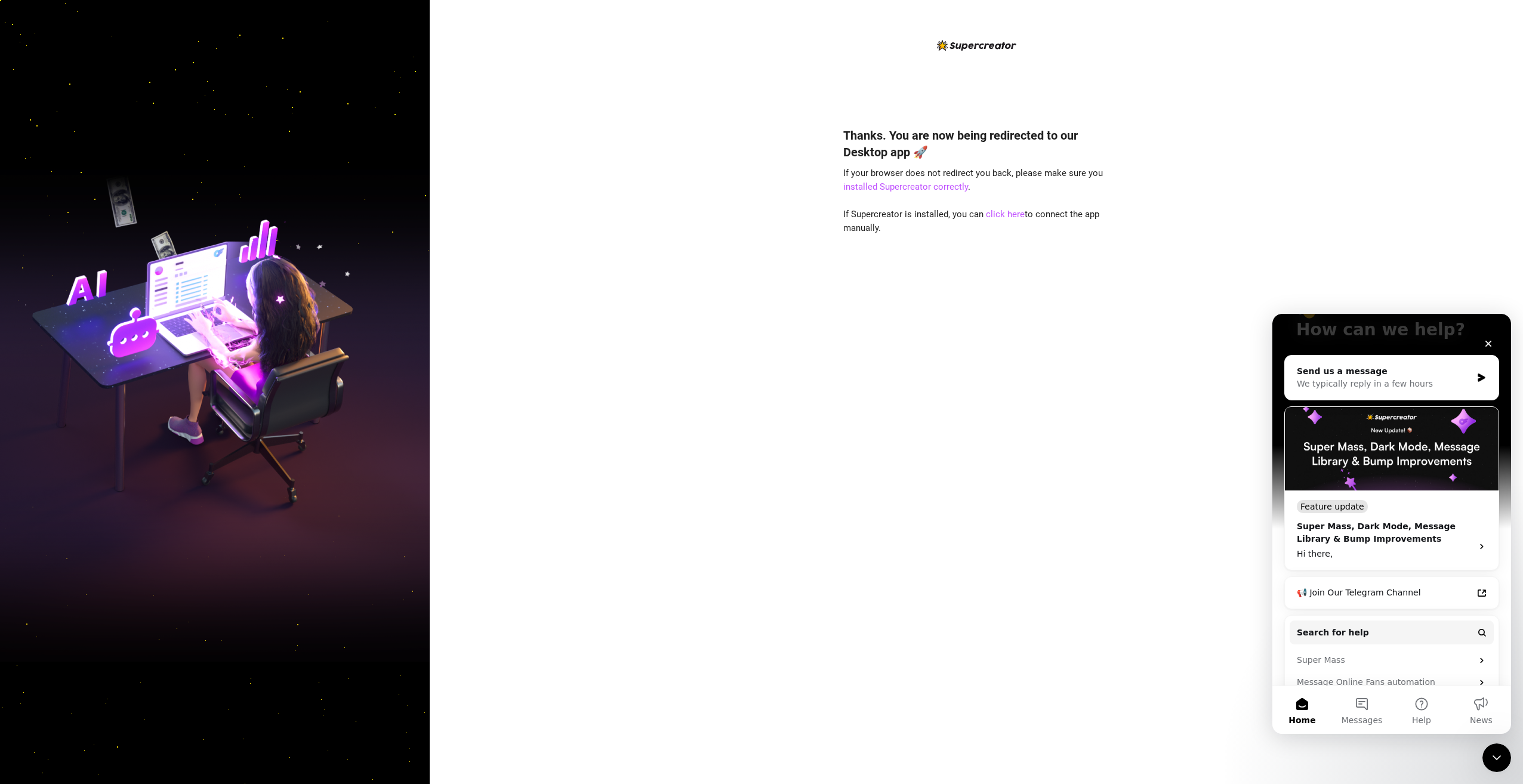
scroll to position [162, 0]
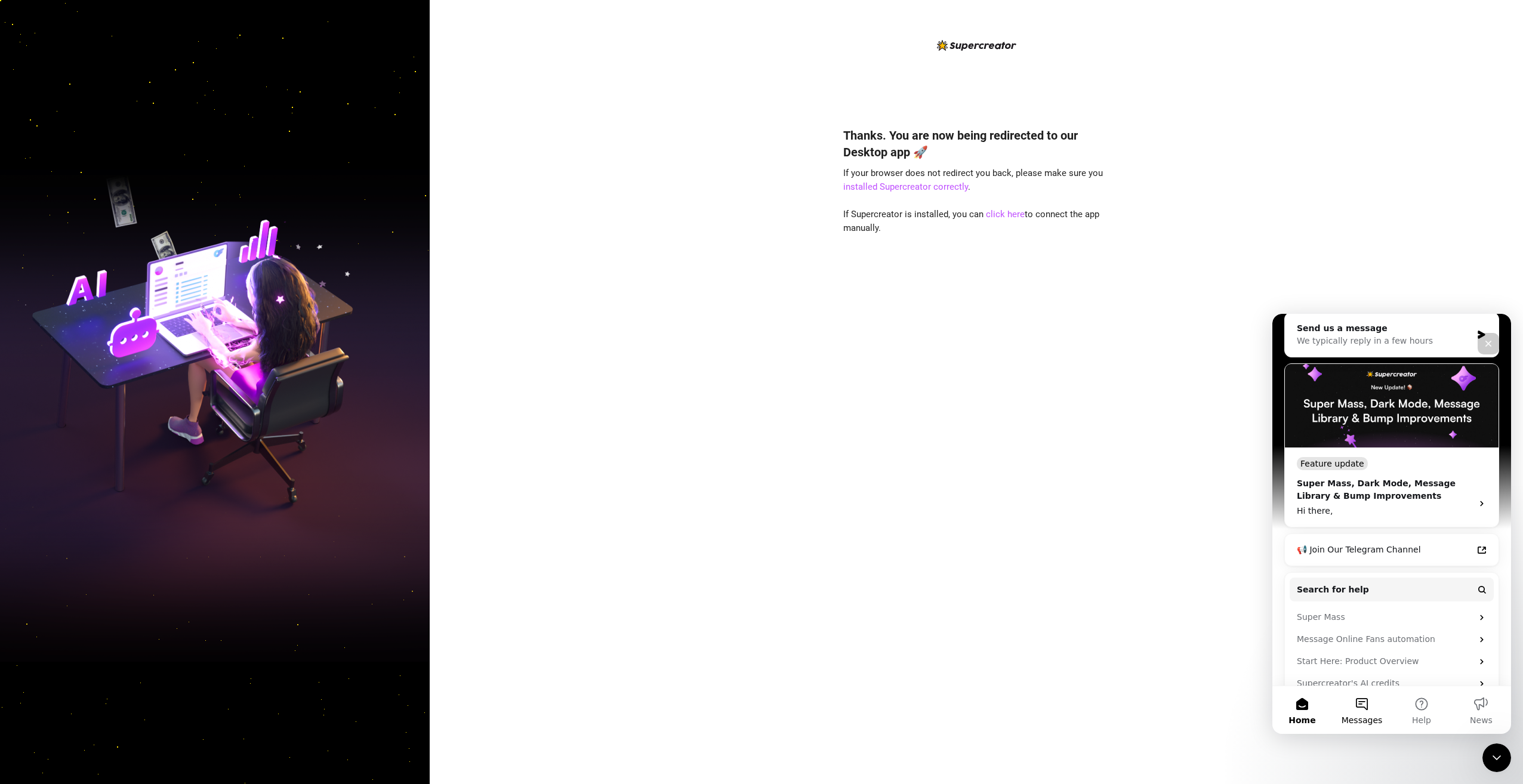
click at [1355, 712] on button "Messages" at bounding box center [1361, 710] width 60 height 48
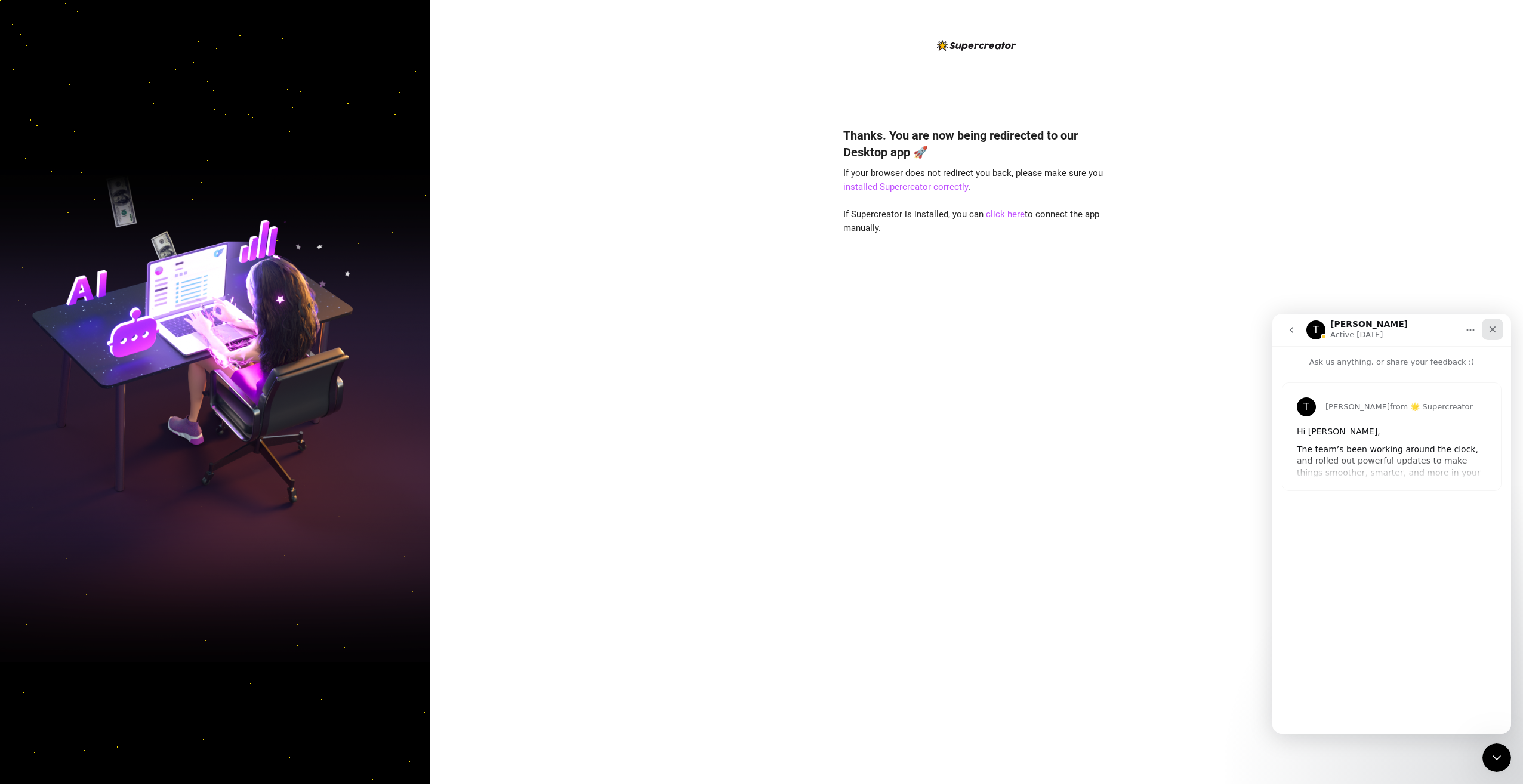
click at [1490, 328] on icon "Close" at bounding box center [1493, 329] width 9 height 9
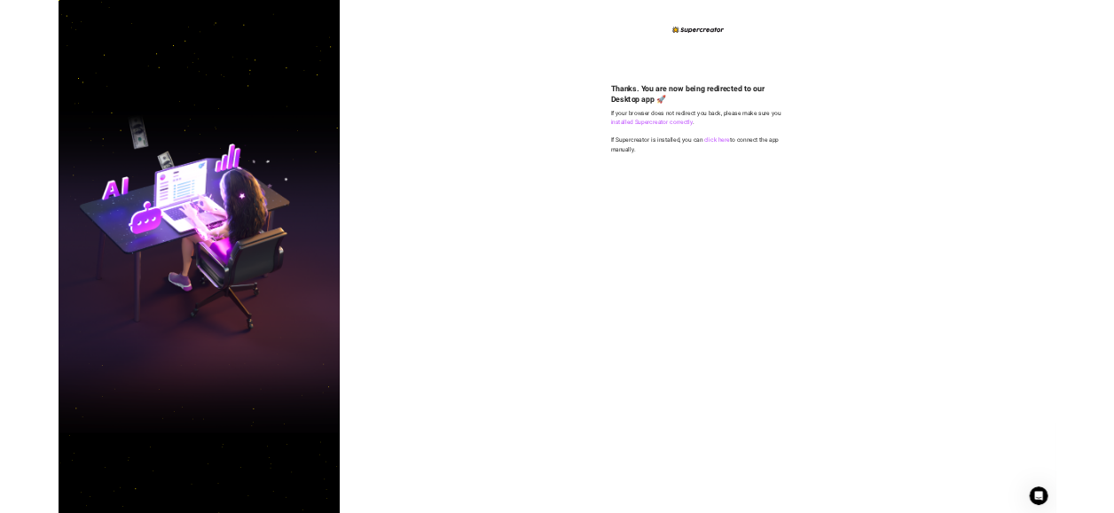
scroll to position [0, 0]
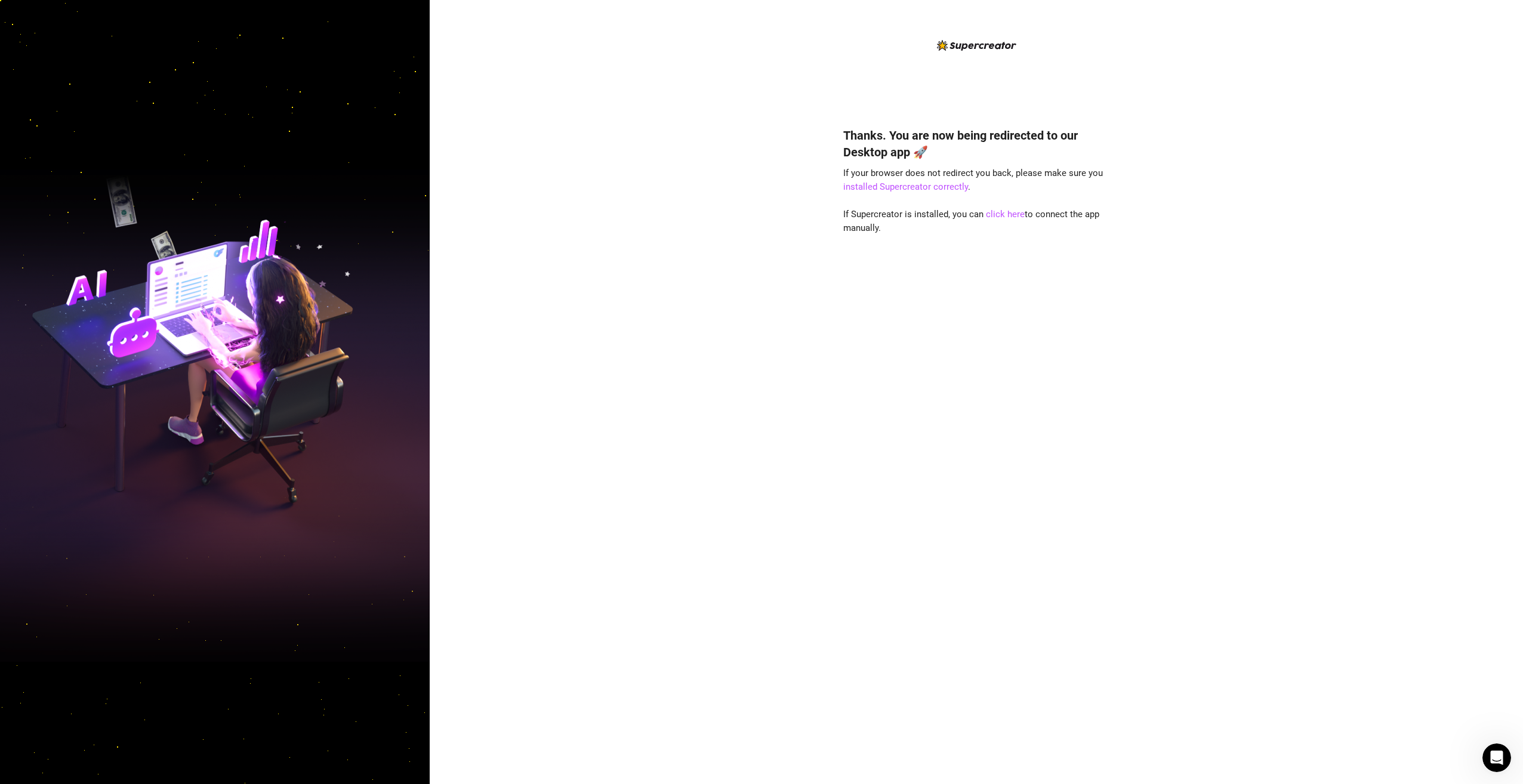
click at [997, 207] on div "Thanks. You are now being redirected to our Desktop app 🚀 If your browser does …" at bounding box center [976, 438] width 266 height 654
click at [1003, 213] on link "click here" at bounding box center [1005, 214] width 39 height 11
click at [990, 218] on link "click here" at bounding box center [1005, 214] width 39 height 11
click at [991, 213] on link "click here" at bounding box center [1005, 214] width 39 height 11
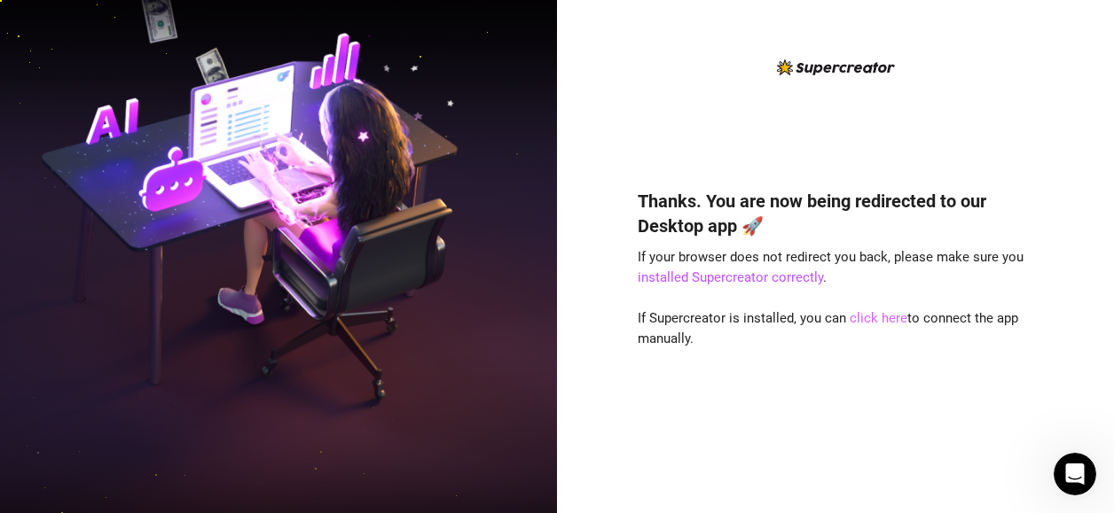
click at [872, 318] on link "click here" at bounding box center [878, 318] width 58 height 16
click at [873, 318] on link "click here" at bounding box center [878, 318] width 58 height 16
click at [716, 281] on link "installed Supercreator correctly" at bounding box center [730, 278] width 185 height 16
click at [873, 317] on link "click here" at bounding box center [878, 318] width 58 height 16
click at [792, 273] on link "installed Supercreator correctly" at bounding box center [730, 278] width 185 height 16
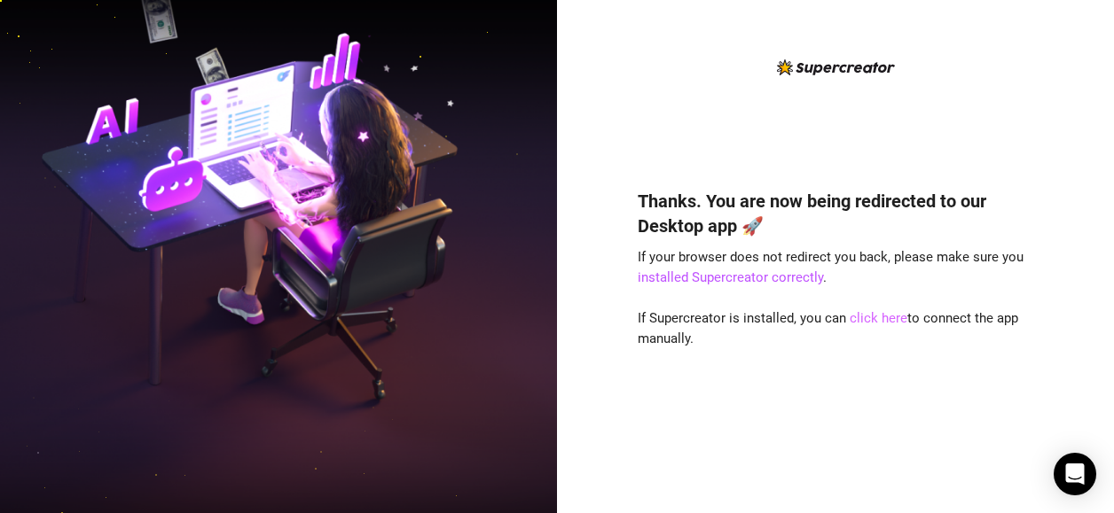
click at [883, 319] on link "click here" at bounding box center [878, 318] width 58 height 16
click at [881, 317] on link "click here" at bounding box center [878, 318] width 58 height 16
click at [859, 315] on link "click here" at bounding box center [878, 318] width 58 height 16
click at [869, 312] on link "click here" at bounding box center [878, 318] width 58 height 16
click at [883, 319] on link "click here" at bounding box center [878, 318] width 58 height 16
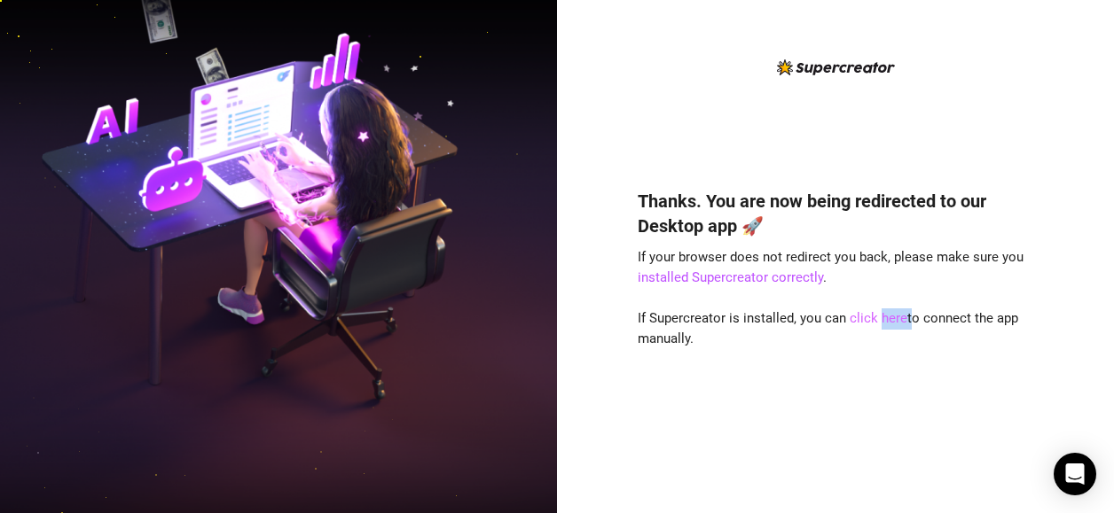
click at [883, 318] on link "click here" at bounding box center [878, 318] width 58 height 16
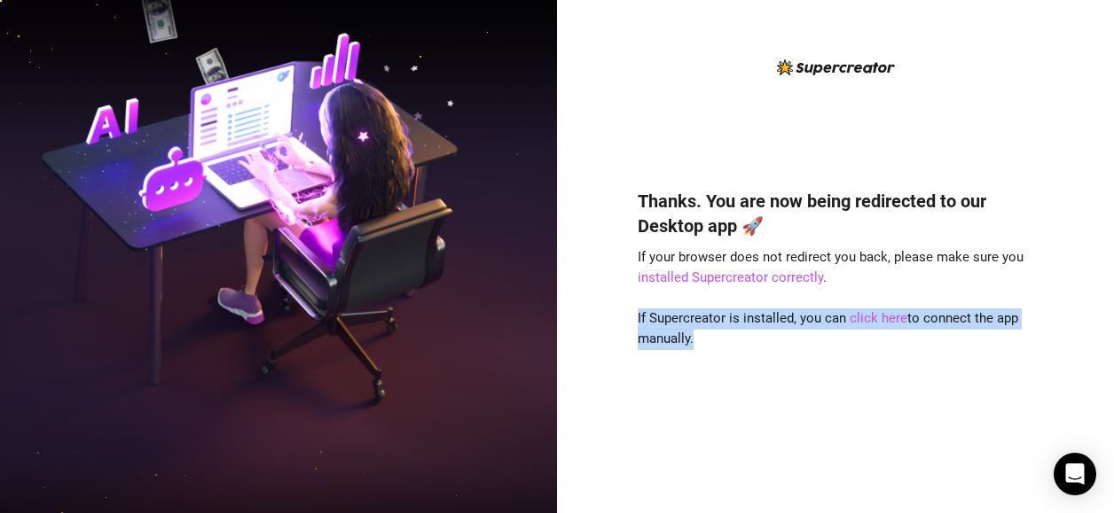
click at [879, 391] on div "Thanks. You are now being redirected to our Desktop app 🚀 If your browser does …" at bounding box center [835, 325] width 395 height 320
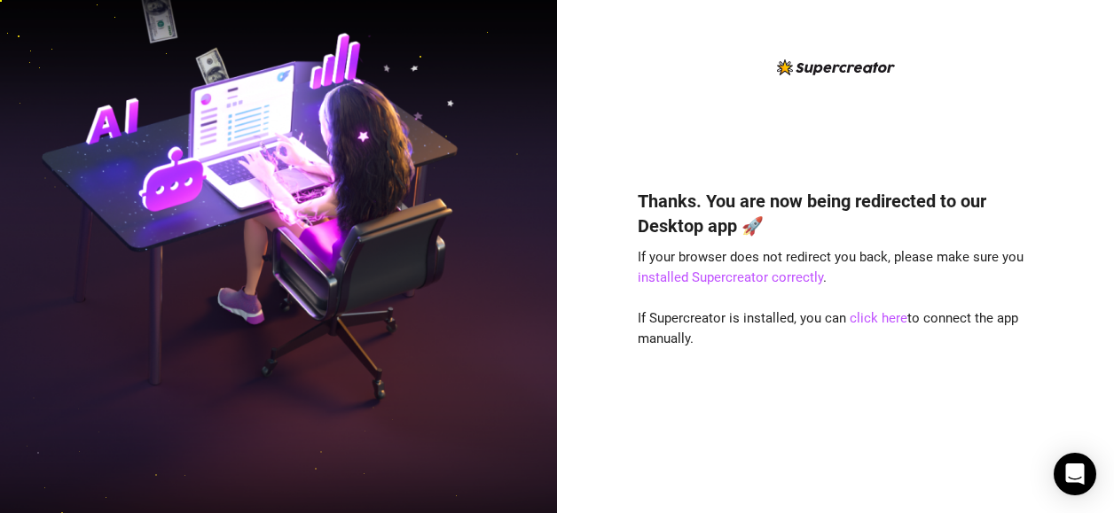
drag, startPoint x: 881, startPoint y: 458, endPoint x: 886, endPoint y: 331, distance: 126.9
click at [882, 450] on div "Thanks. You are now being redirected to our Desktop app 🚀 If your browser does …" at bounding box center [835, 325] width 395 height 320
click at [884, 329] on div "Thanks. You are now being redirected to our Desktop app 🚀 If your browser does …" at bounding box center [835, 325] width 395 height 320
click at [883, 324] on link "click here" at bounding box center [878, 318] width 58 height 16
click at [1098, 490] on div "Thanks. You are now being redirected to our Desktop app 🚀 If your browser does …" at bounding box center [835, 256] width 557 height 513
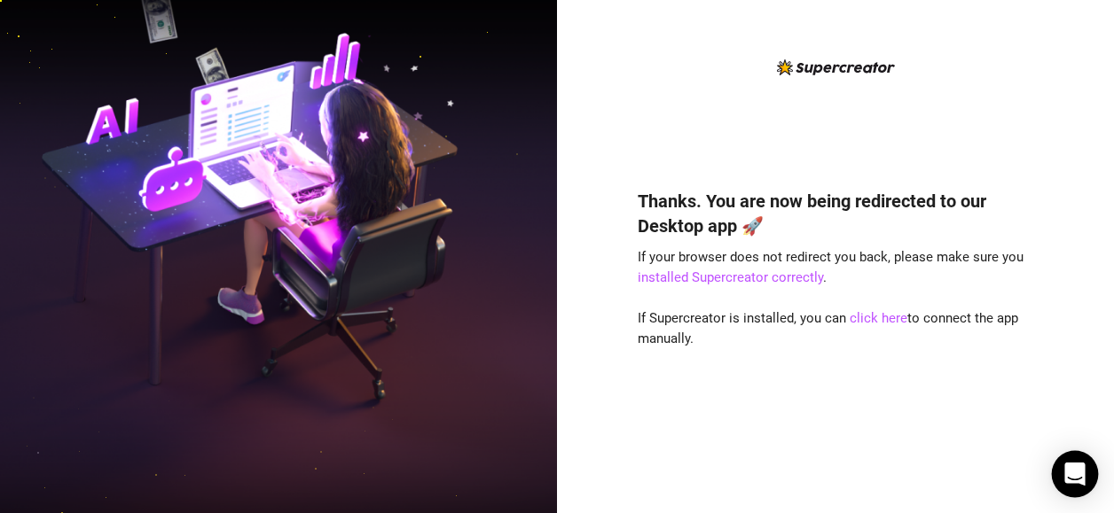
click at [1085, 482] on div "Open Intercom Messenger" at bounding box center [1075, 474] width 47 height 47
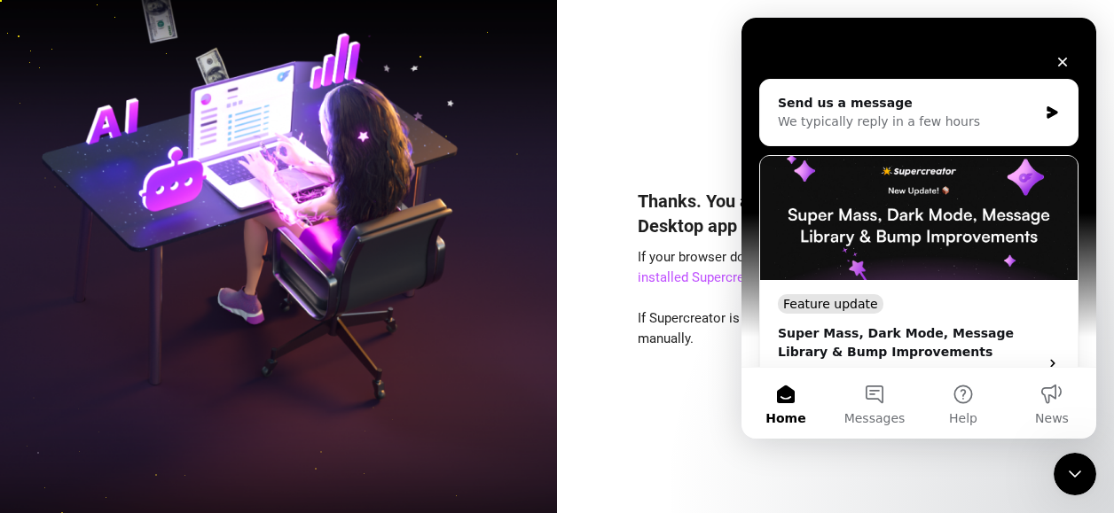
scroll to position [444, 0]
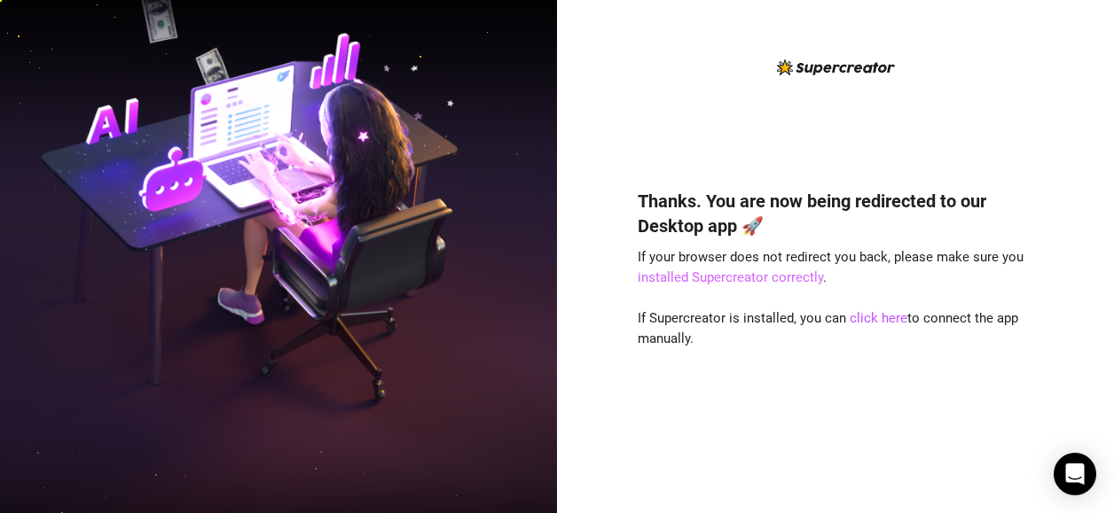
click at [806, 276] on link "installed Supercreator correctly" at bounding box center [730, 278] width 185 height 16
drag, startPoint x: 898, startPoint y: 301, endPoint x: 879, endPoint y: 317, distance: 25.2
click at [896, 304] on div "Thanks. You are now being redirected to our Desktop app 🚀 If your browser does …" at bounding box center [835, 325] width 395 height 320
click at [879, 317] on link "click here" at bounding box center [878, 318] width 58 height 16
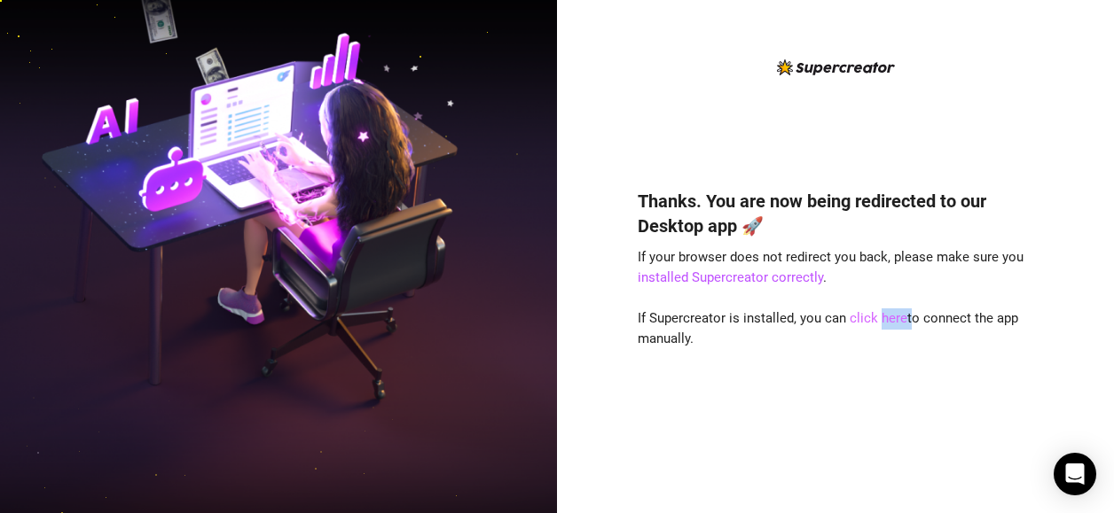
click at [879, 317] on link "click here" at bounding box center [878, 318] width 58 height 16
drag, startPoint x: 879, startPoint y: 317, endPoint x: 761, endPoint y: 269, distance: 127.6
click at [761, 269] on div "Thanks. You are now being redirected to our Desktop app 🚀 If your browser does …" at bounding box center [835, 325] width 395 height 320
click at [763, 272] on link "installed Supercreator correctly" at bounding box center [730, 278] width 185 height 16
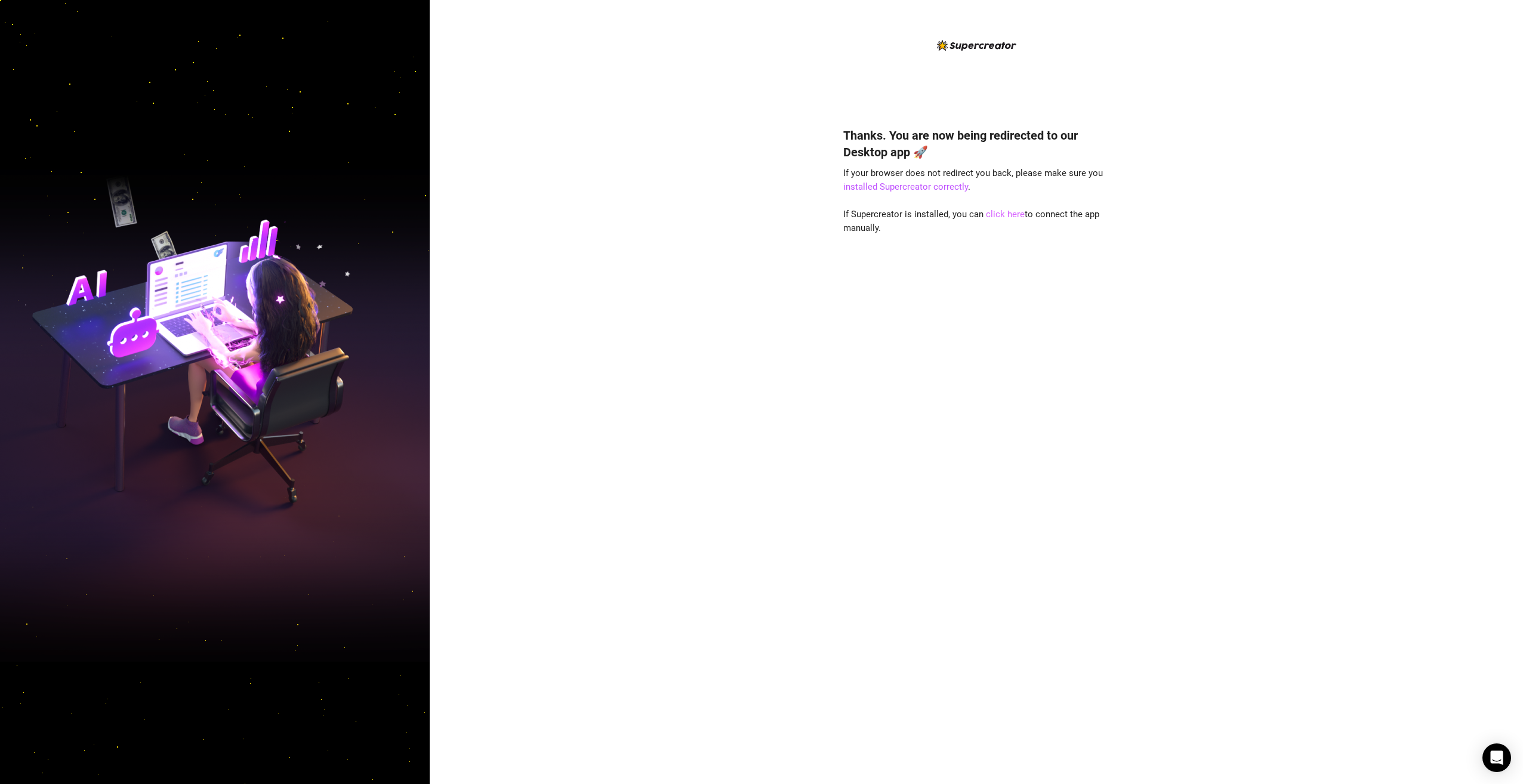
click at [995, 213] on link "click here" at bounding box center [1005, 214] width 39 height 11
click at [1007, 221] on div "Thanks. You are now being redirected to our Desktop app 🚀 If your browser does …" at bounding box center [976, 438] width 266 height 654
click at [1005, 217] on link "click here" at bounding box center [1005, 214] width 39 height 11
click at [911, 192] on div "Thanks. You are now being redirected to our Desktop app 🚀 If your browser does …" at bounding box center [976, 438] width 266 height 654
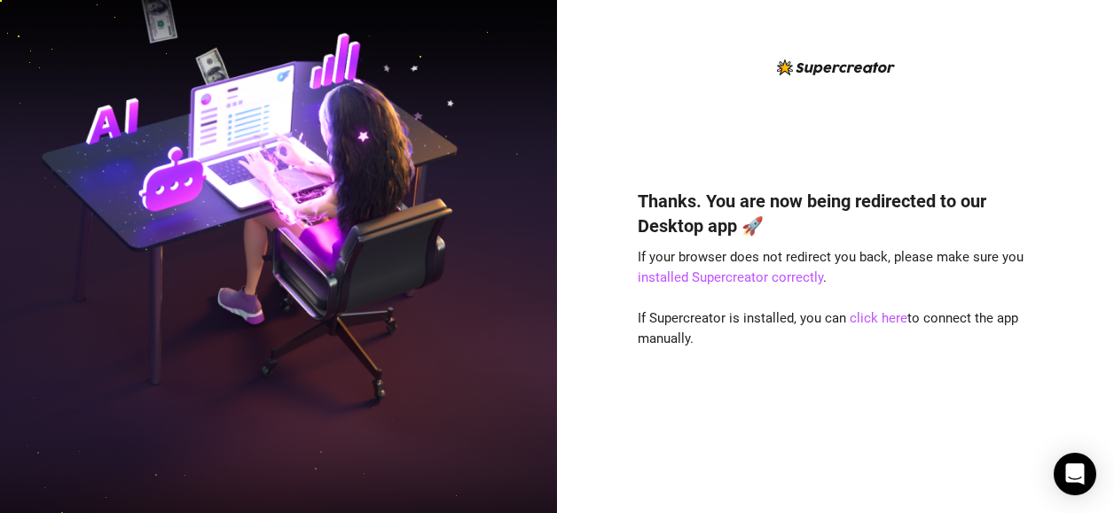
click at [845, 294] on div "Thanks. You are now being redirected to our Desktop app 🚀 If your browser does …" at bounding box center [835, 325] width 395 height 320
click at [873, 324] on link "click here" at bounding box center [878, 318] width 58 height 16
click at [873, 323] on link "click here" at bounding box center [878, 318] width 58 height 16
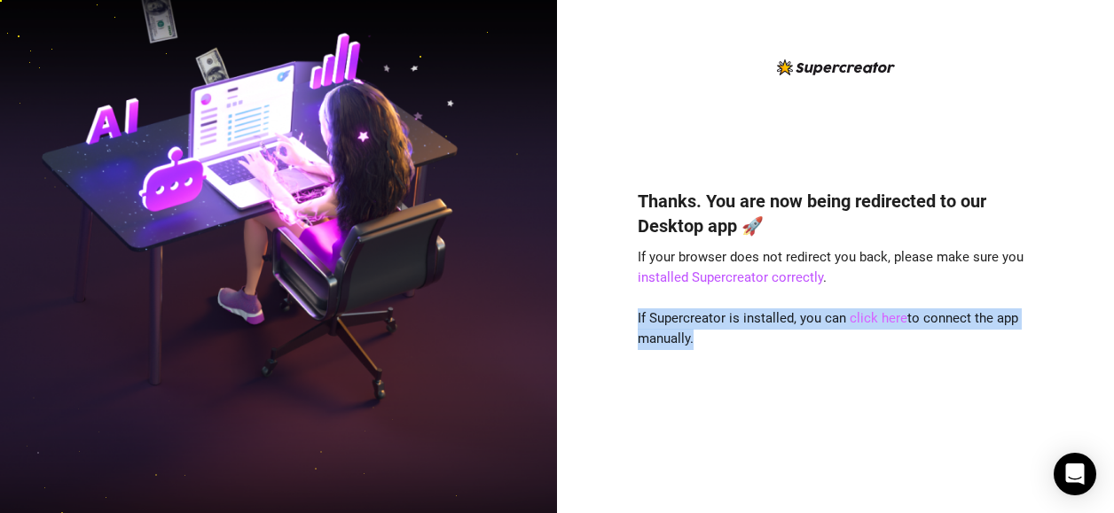
click at [873, 323] on link "click here" at bounding box center [878, 318] width 58 height 16
click at [956, 402] on div "Thanks. You are now being redirected to our Desktop app 🚀 If your browser does …" at bounding box center [835, 325] width 395 height 320
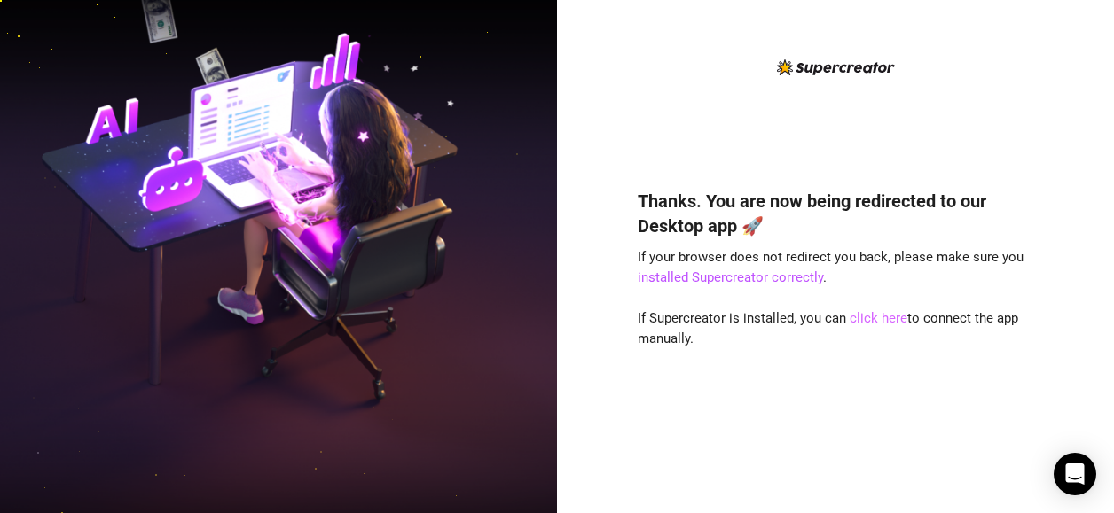
click at [857, 317] on link "click here" at bounding box center [878, 318] width 58 height 16
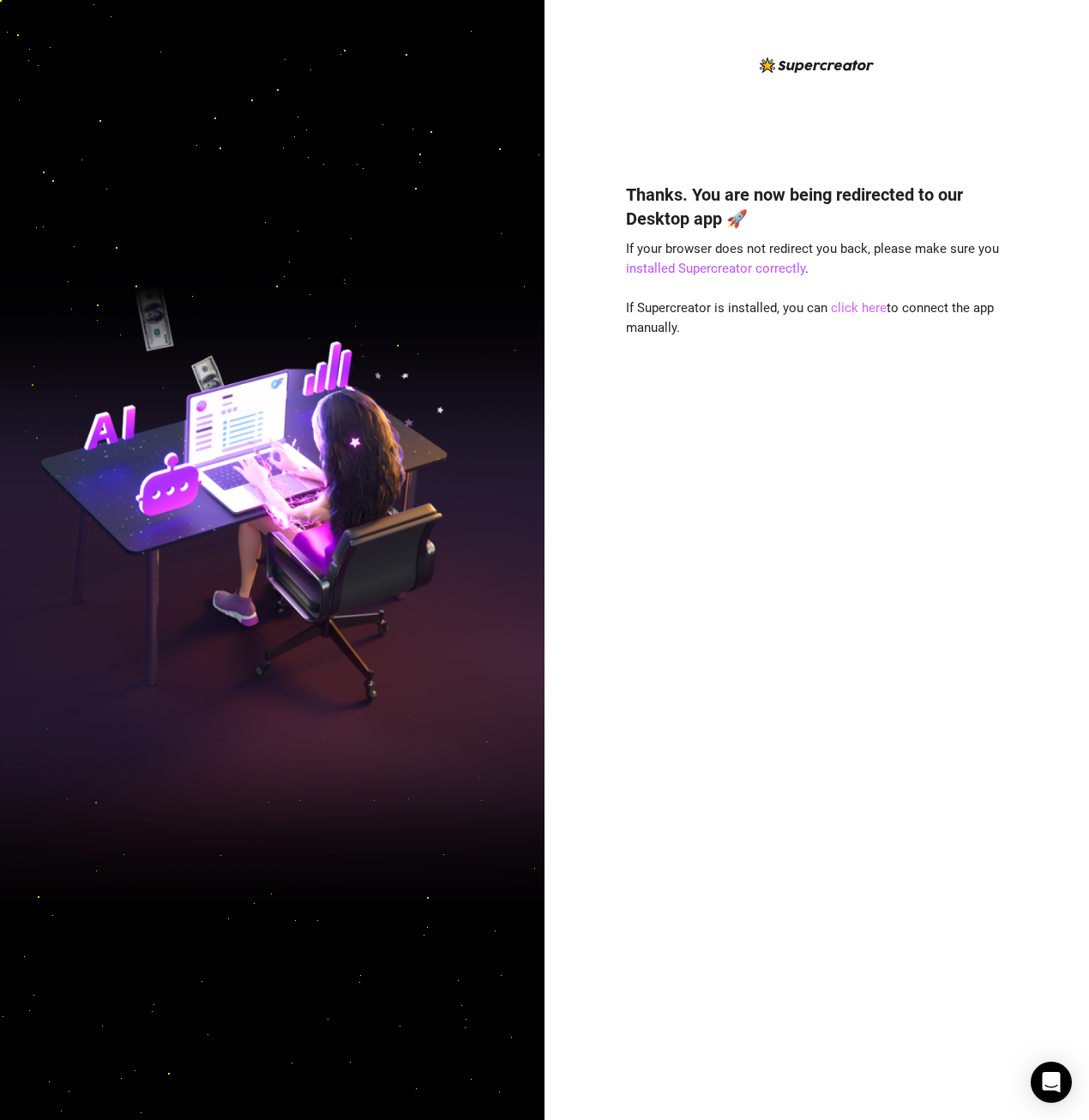
click at [865, 311] on link "click here" at bounding box center [859, 308] width 56 height 15
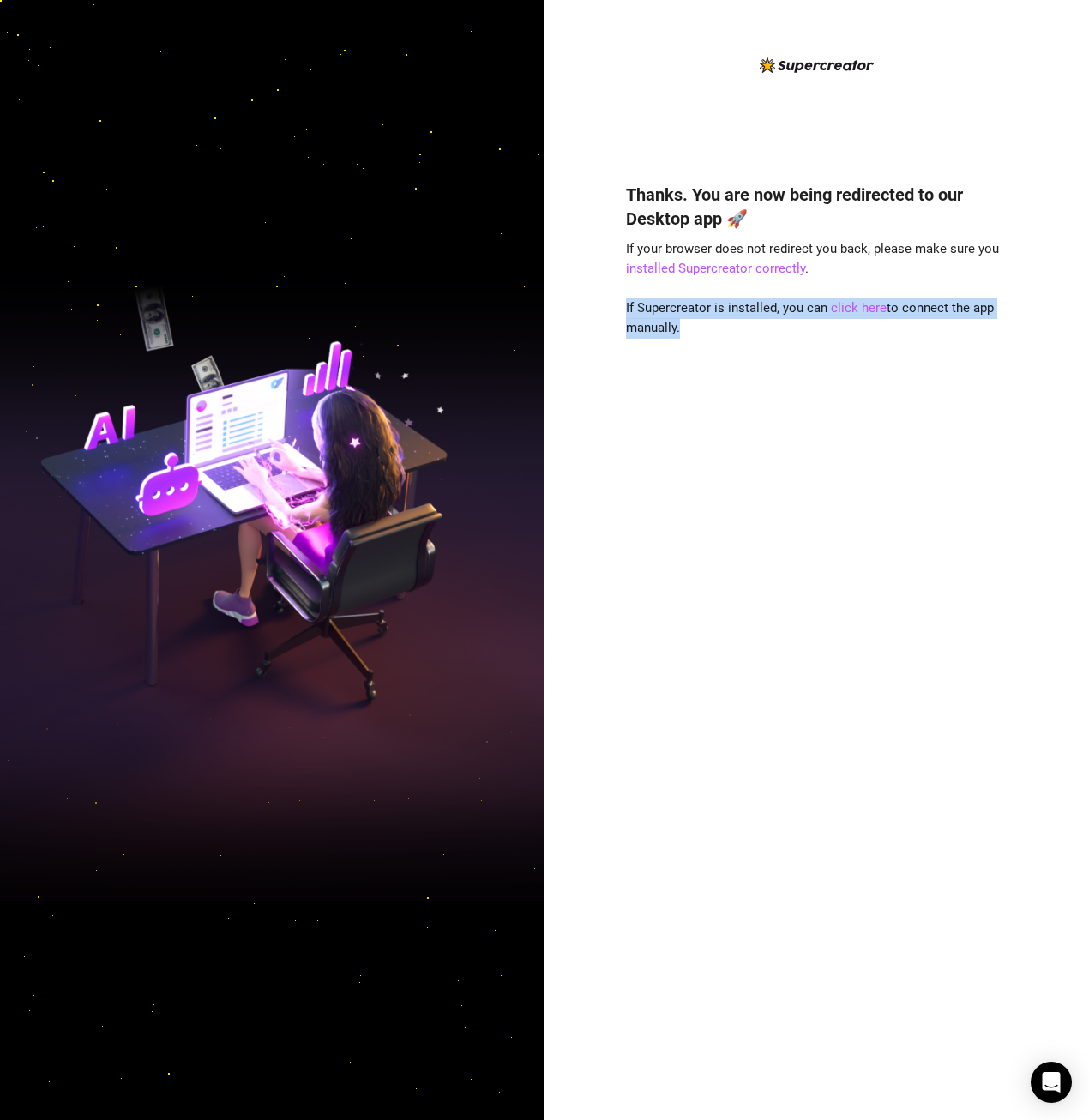
click at [843, 390] on div "Thanks. You are now being redirected to our Desktop app 🚀 If your browser does …" at bounding box center [816, 626] width 382 height 933
click at [312, 647] on img at bounding box center [272, 560] width 544 height 683
click at [916, 1018] on div "Thanks. You are now being redirected to our Desktop app 🚀 If your browser does …" at bounding box center [816, 626] width 382 height 933
click at [978, 247] on span "If your browser does not redirect you back, please make sure you installed Supe…" at bounding box center [812, 258] width 373 height 36
click at [870, 309] on link "click here" at bounding box center [859, 308] width 56 height 15
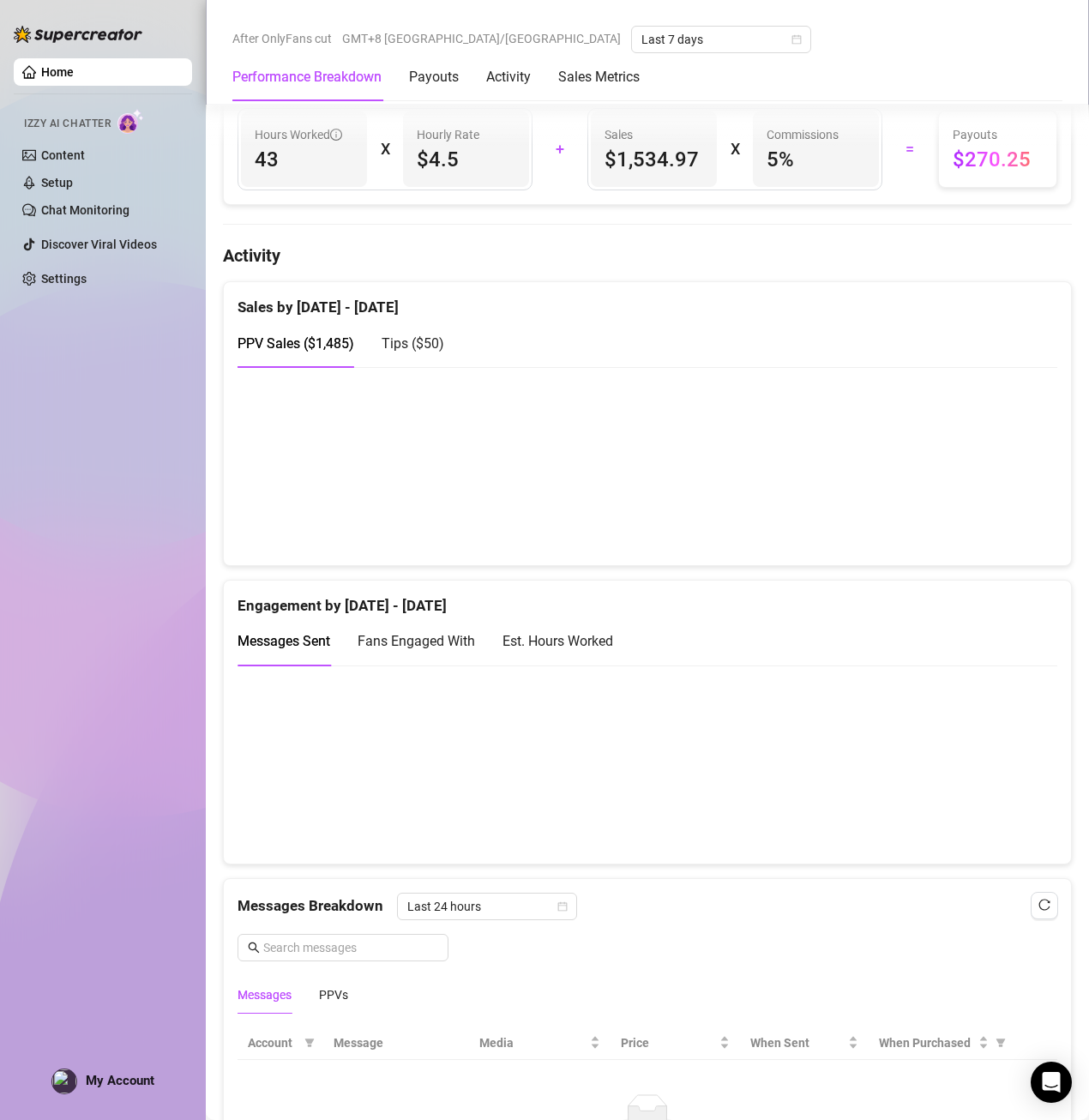
scroll to position [601, 0]
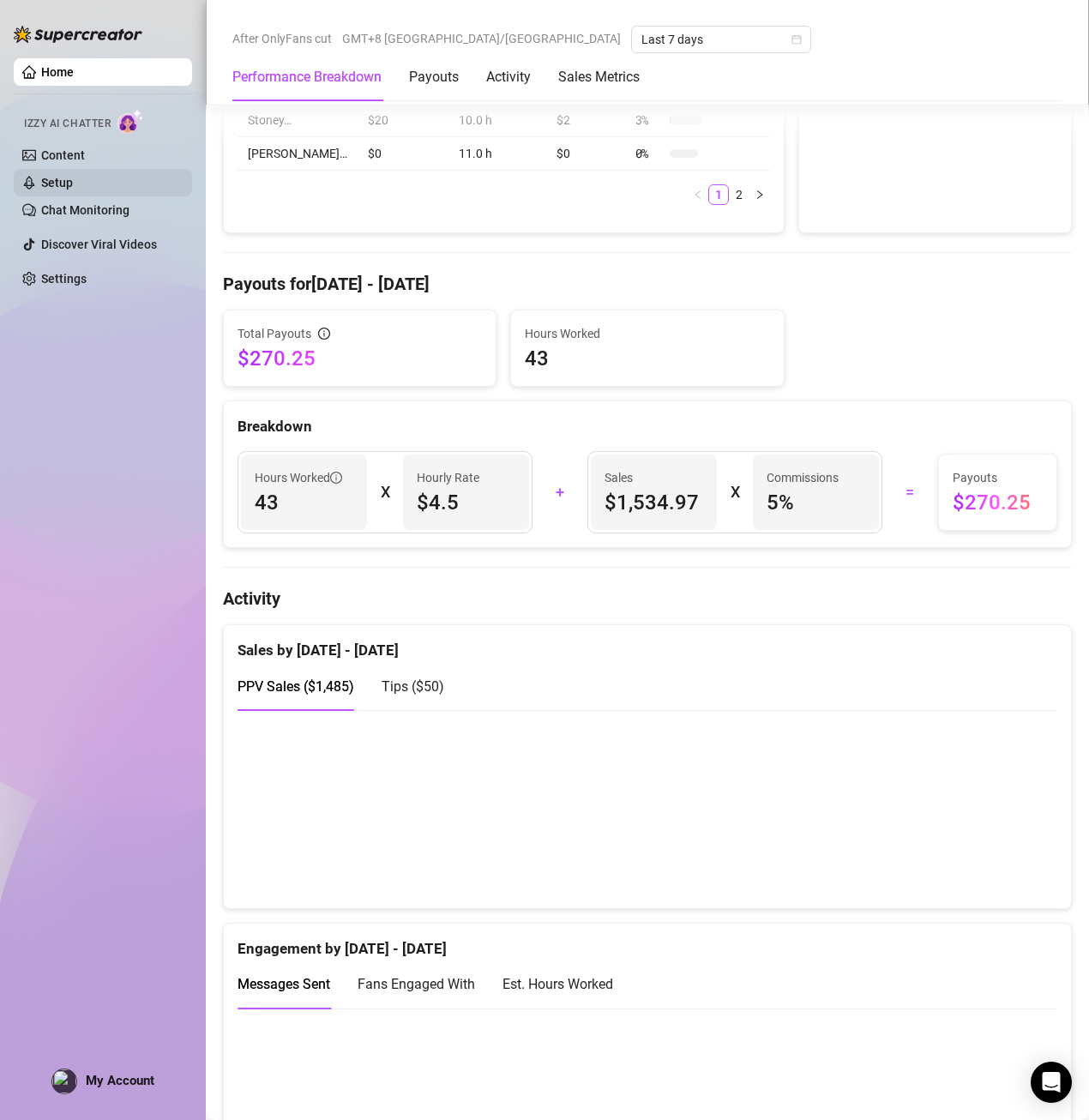
click at [73, 186] on link "Setup" at bounding box center [57, 183] width 32 height 14
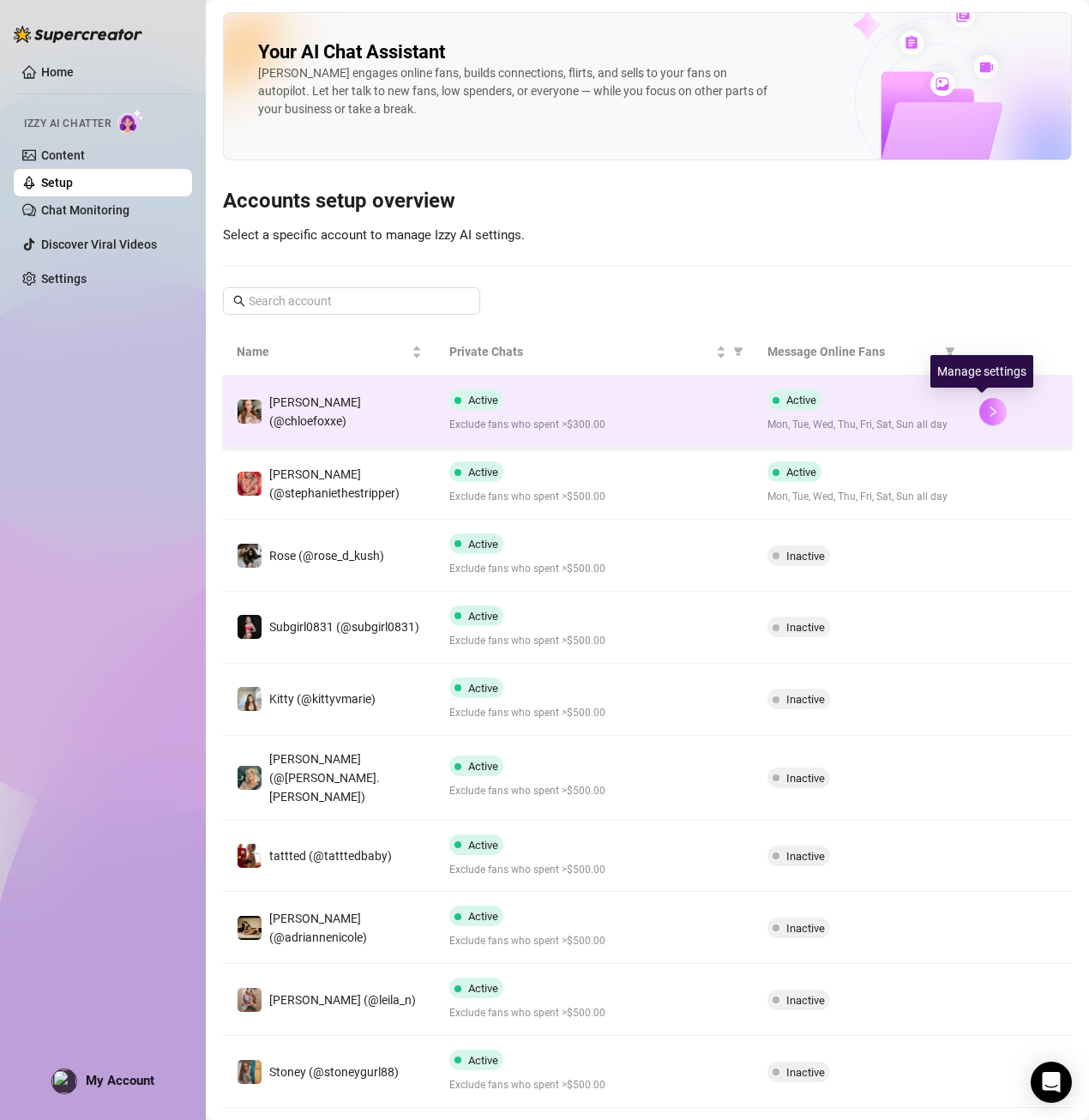
click at [990, 413] on icon "right" at bounding box center [993, 411] width 6 height 11
click at [311, 399] on div "[PERSON_NAME] (@chloefoxxe)" at bounding box center [330, 411] width 186 height 38
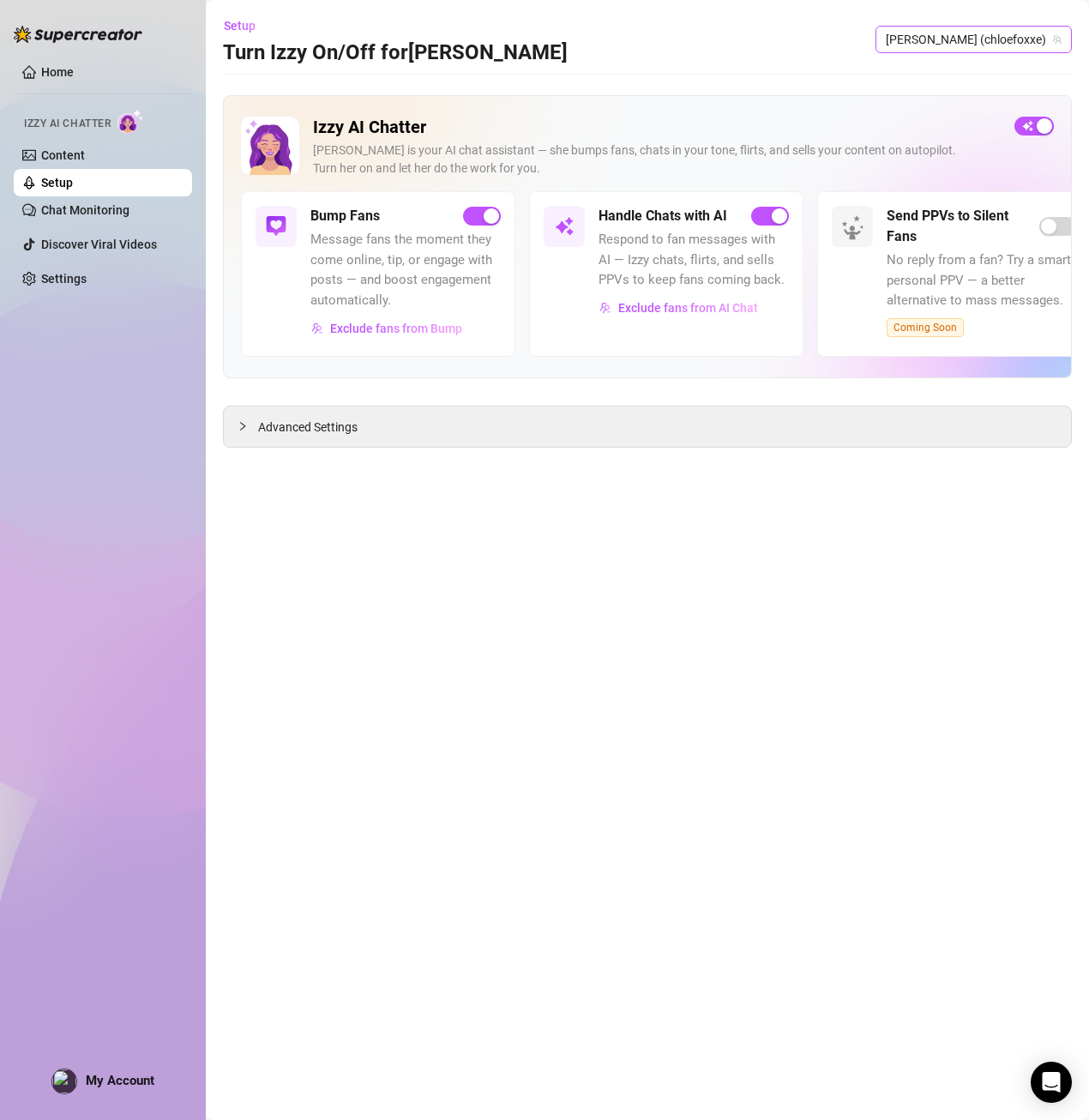
click at [990, 34] on span "[PERSON_NAME] (chloefoxxe)" at bounding box center [974, 39] width 176 height 26
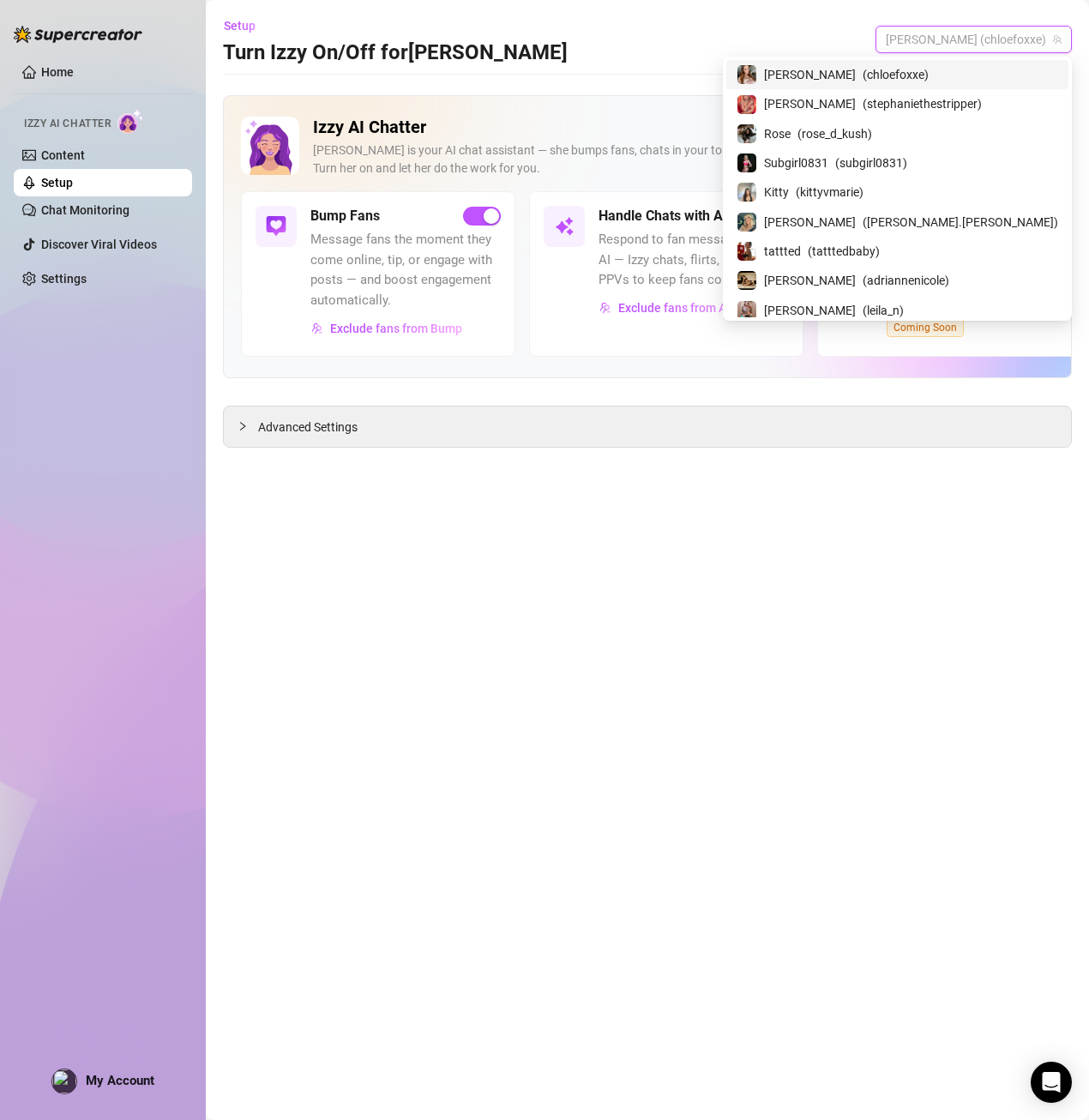
click at [926, 74] on span "( chloefoxxe )" at bounding box center [896, 74] width 66 height 19
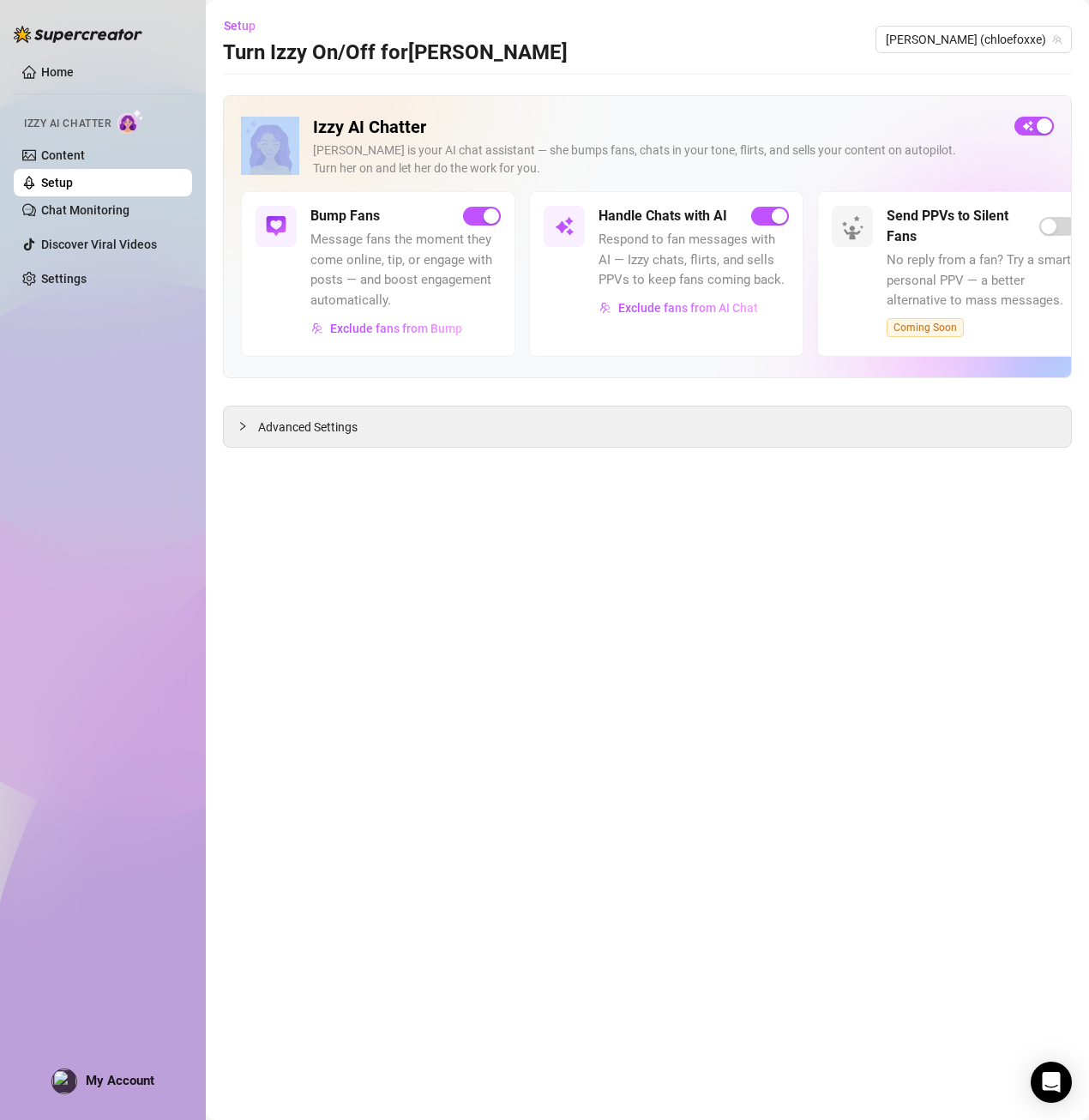
click at [926, 74] on div at bounding box center [648, 74] width 849 height 1
click at [504, 668] on main "Setup Turn Izzy On/Off for [PERSON_NAME] (chloefoxxe) Izzy AI Chatter [PERSON_N…" at bounding box center [647, 560] width 883 height 1120
click at [114, 203] on link "Chat Monitoring" at bounding box center [85, 210] width 88 height 14
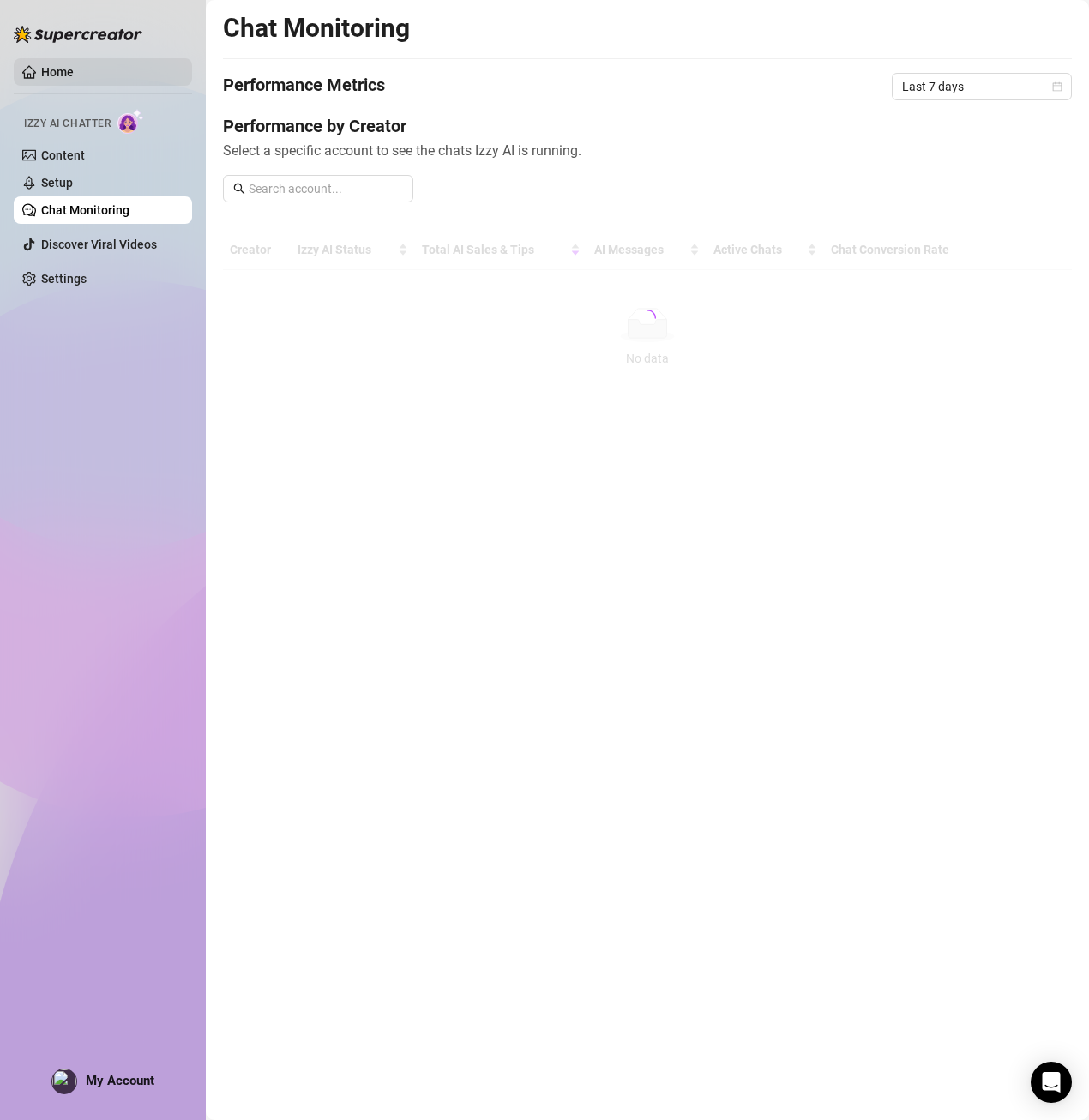
click at [74, 65] on link "Home" at bounding box center [58, 72] width 33 height 14
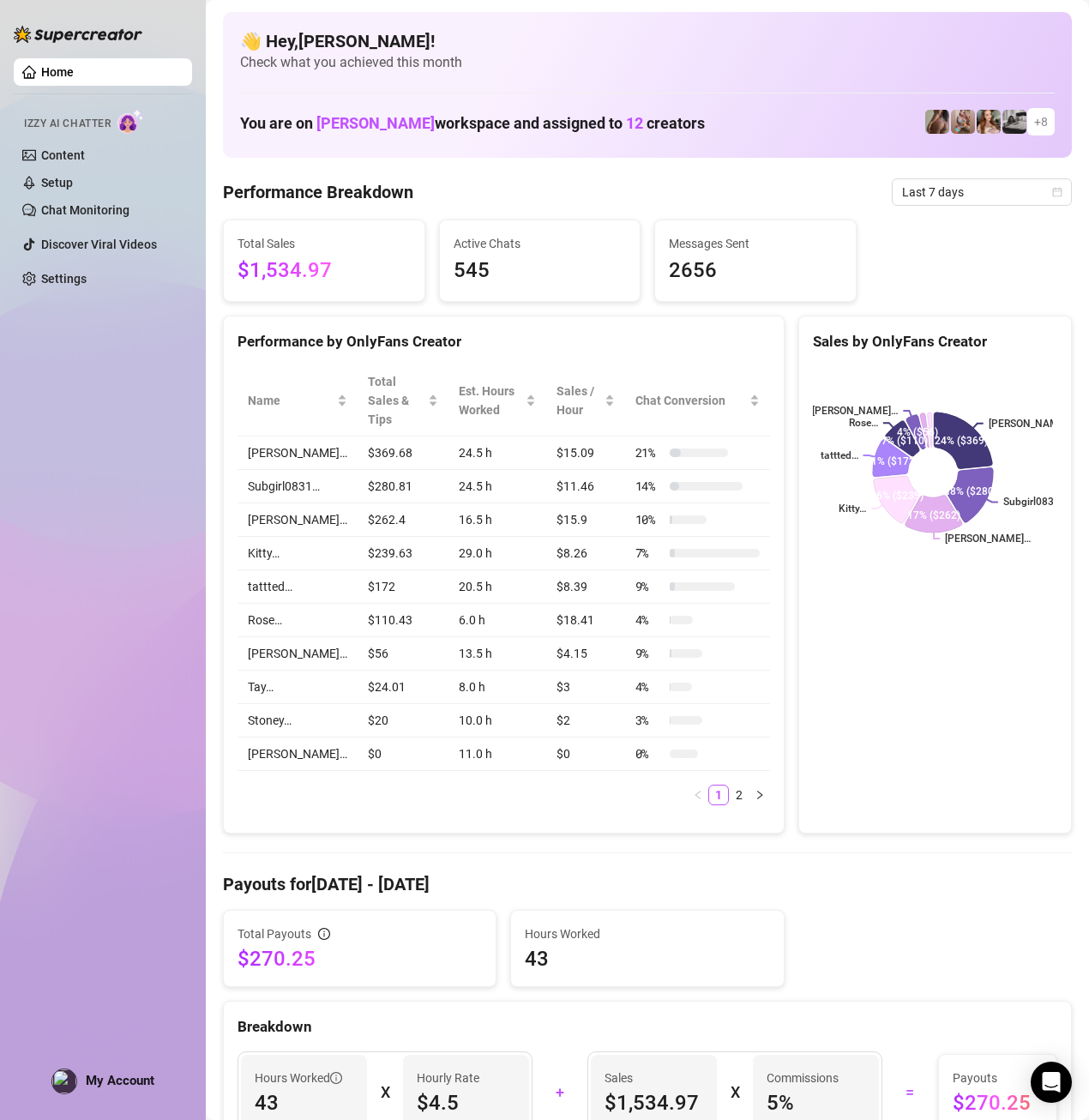
click at [986, 645] on div "Sales by OnlyFans Creator [PERSON_NAME]… Subgirl0831… [PERSON_NAME]… Kitty… tat…" at bounding box center [935, 575] width 274 height 518
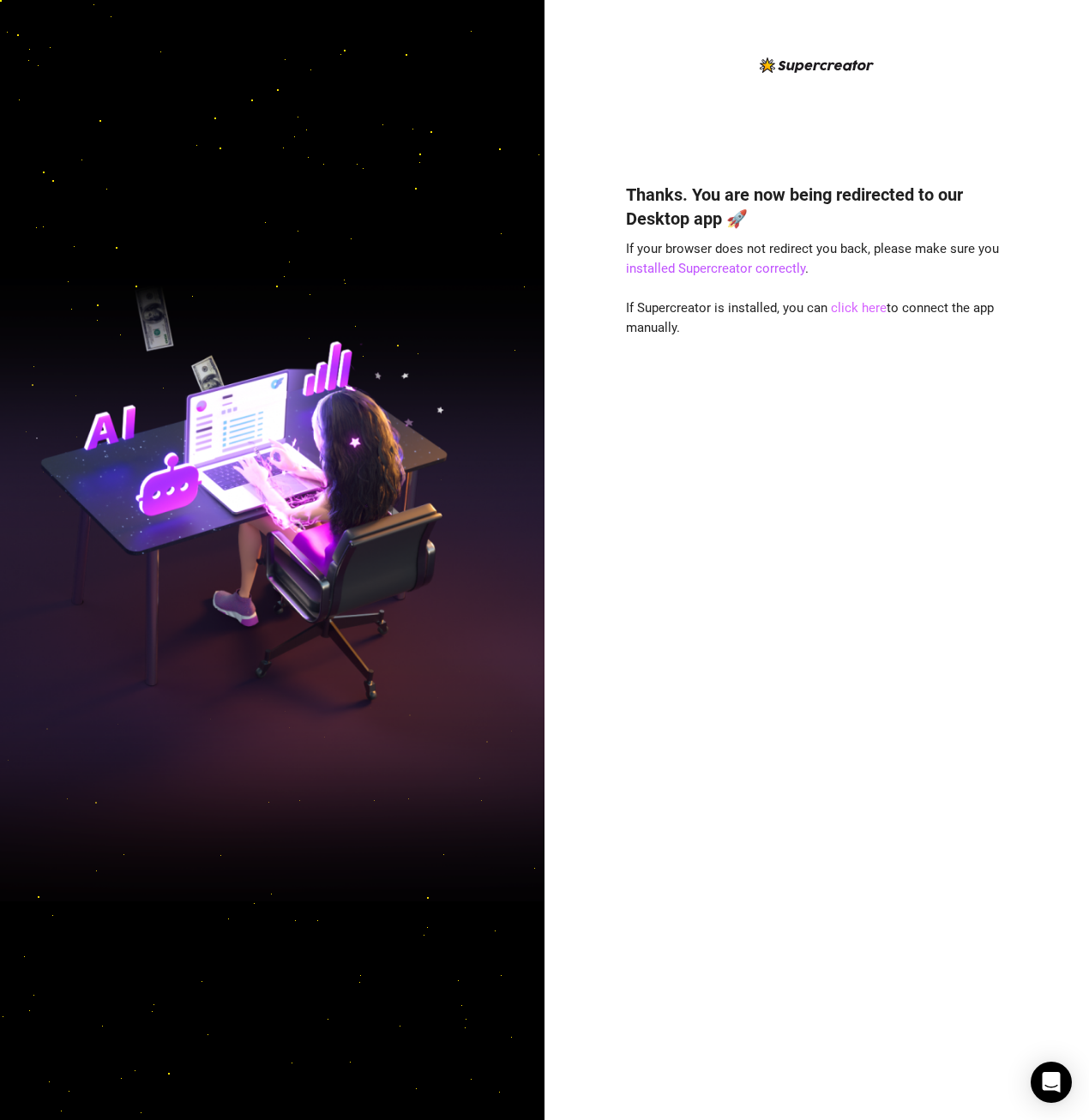
click at [851, 300] on link "click here" at bounding box center [859, 308] width 56 height 15
click at [851, 296] on div "Thanks. You are now being redirected to our Desktop app 🚀 If your browser does …" at bounding box center [816, 626] width 382 height 933
click at [855, 307] on link "click here" at bounding box center [859, 308] width 56 height 15
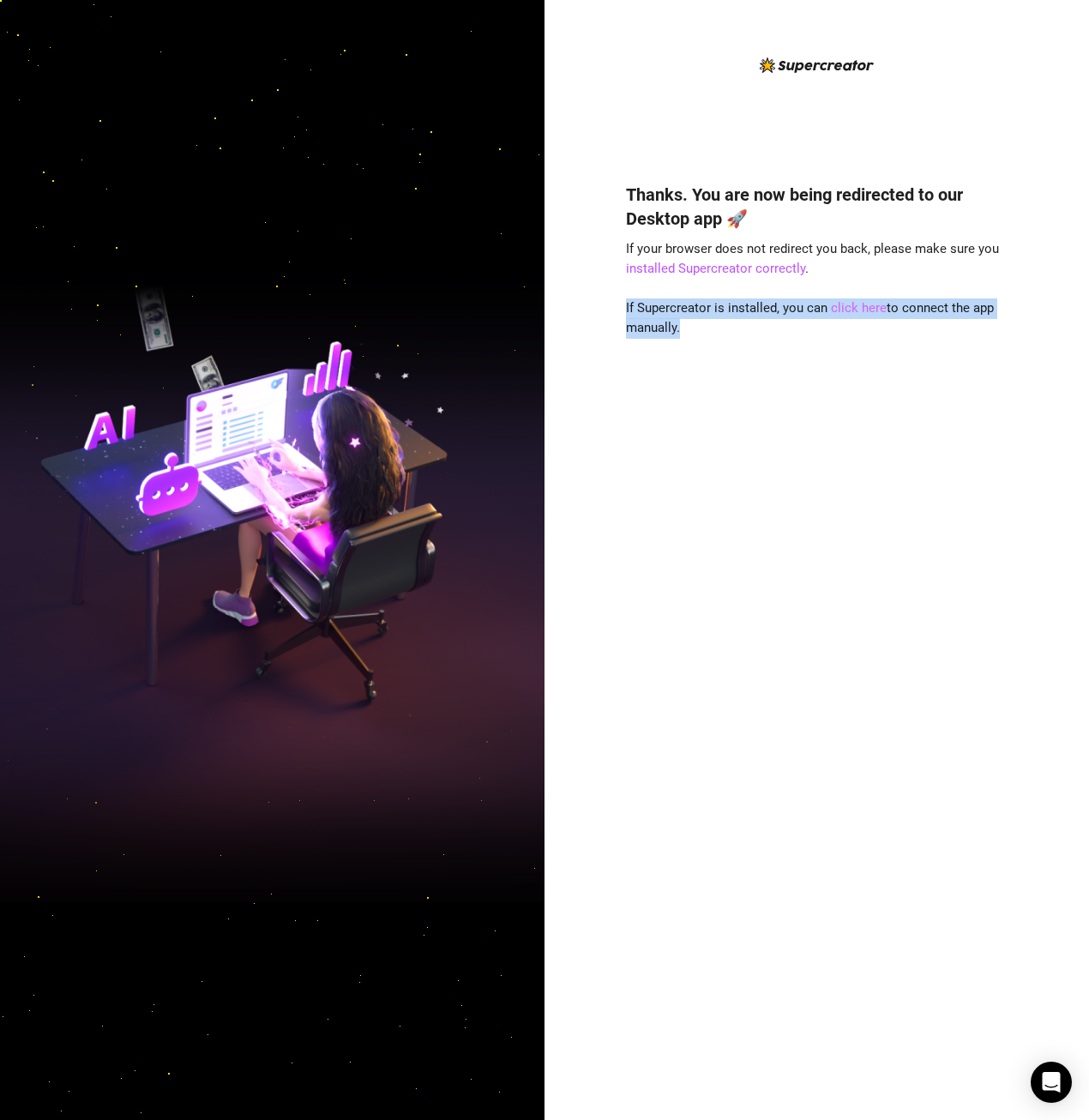
click at [855, 307] on link "click here" at bounding box center [859, 308] width 56 height 15
drag, startPoint x: 855, startPoint y: 307, endPoint x: 853, endPoint y: 289, distance: 18.1
click at [853, 289] on div "Thanks. You are now being redirected to our Desktop app 🚀 If your browser does …" at bounding box center [816, 626] width 382 height 933
click at [860, 299] on div "Thanks. You are now being redirected to our Desktop app 🚀 If your browser does …" at bounding box center [816, 626] width 382 height 933
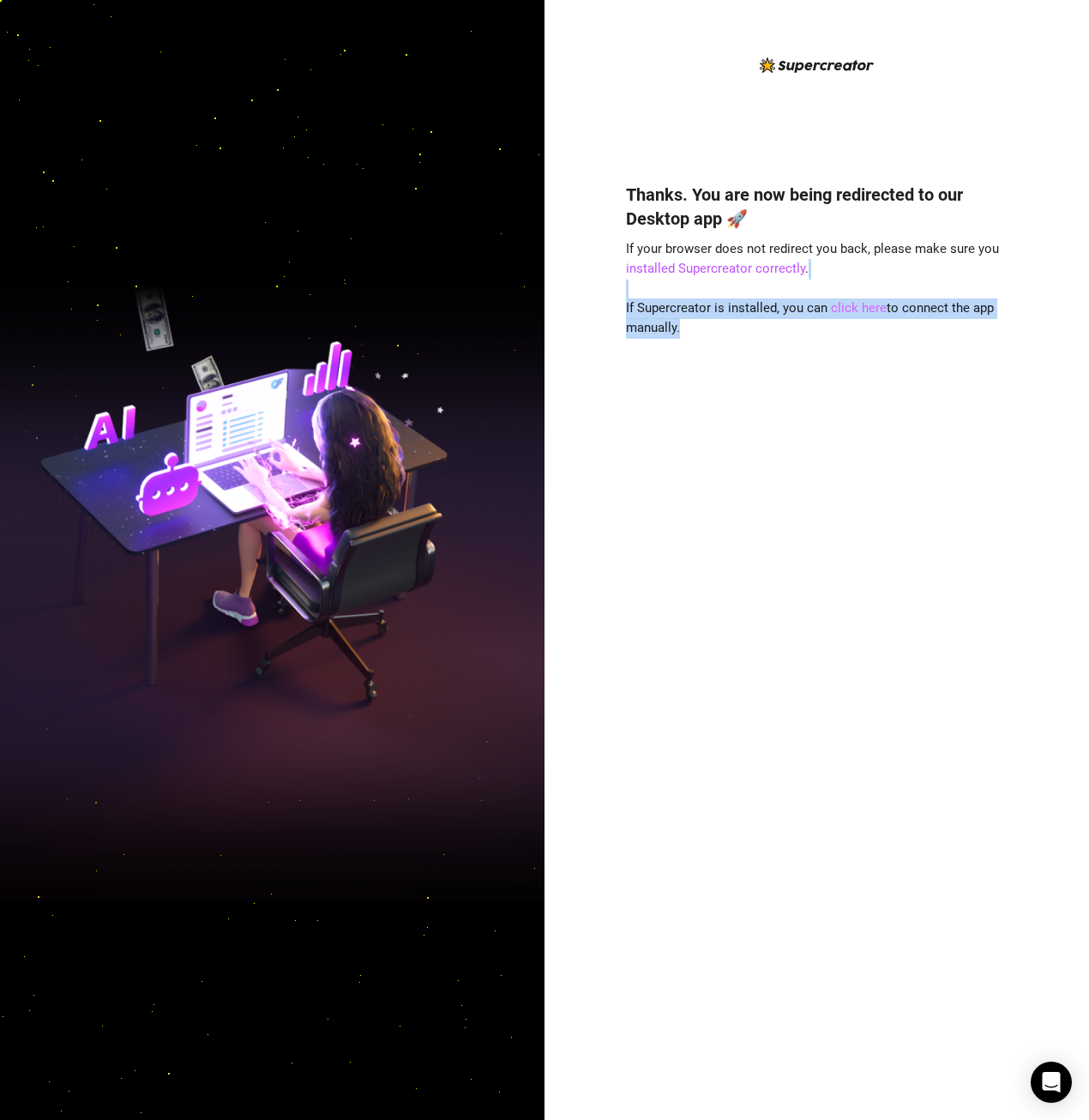
click at [866, 309] on link "click here" at bounding box center [859, 308] width 56 height 15
click at [756, 276] on link "installed Supercreator correctly" at bounding box center [715, 269] width 179 height 15
click at [843, 308] on link "click here" at bounding box center [859, 308] width 56 height 15
click at [841, 300] on link "click here" at bounding box center [859, 308] width 56 height 15
